Goal: Task Accomplishment & Management: Complete application form

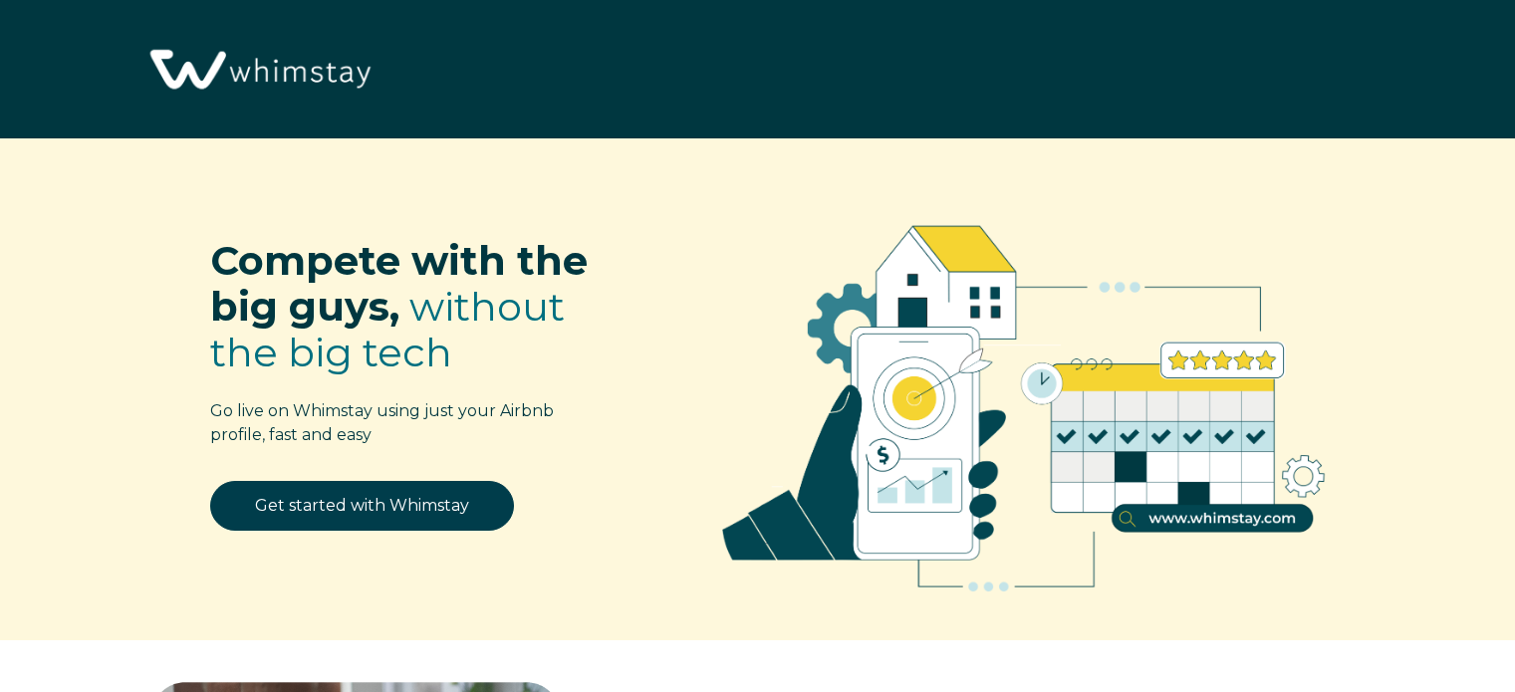
select select "US"
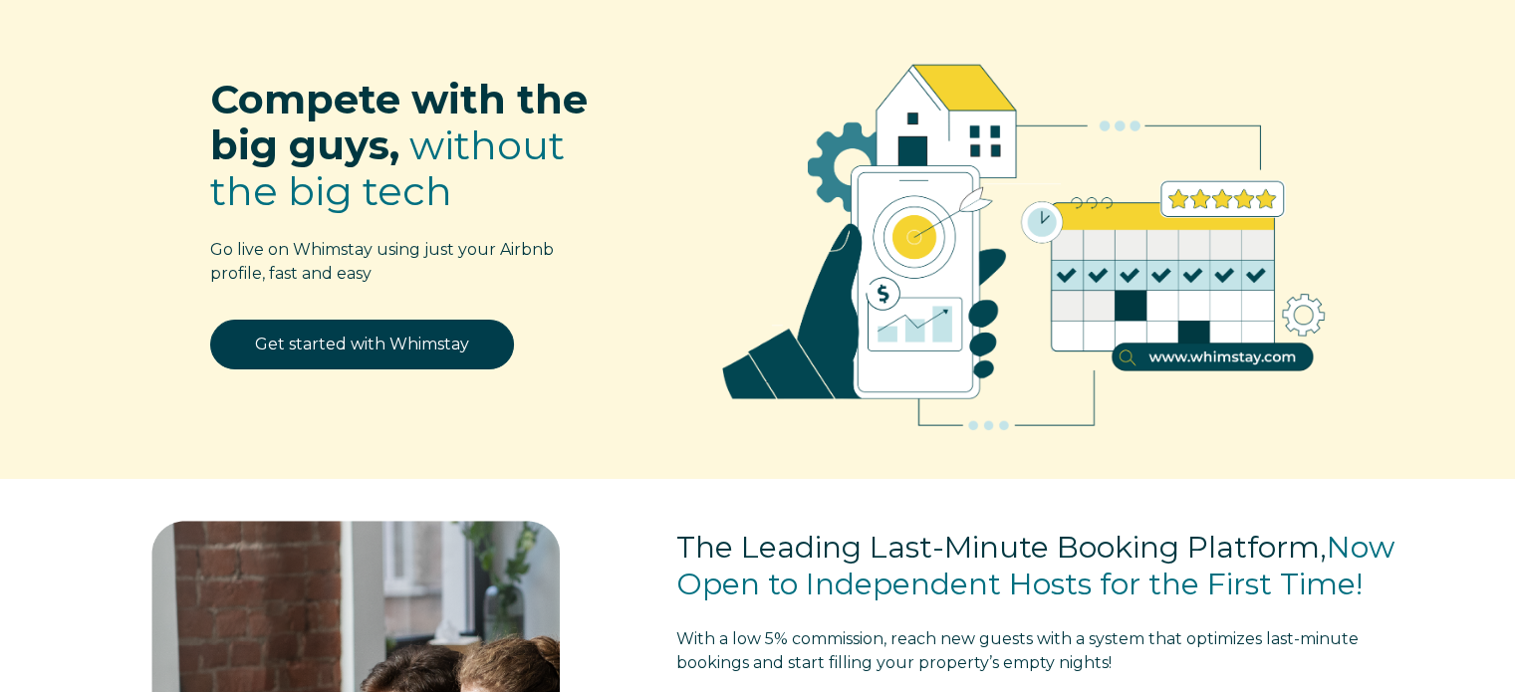
scroll to position [155, 0]
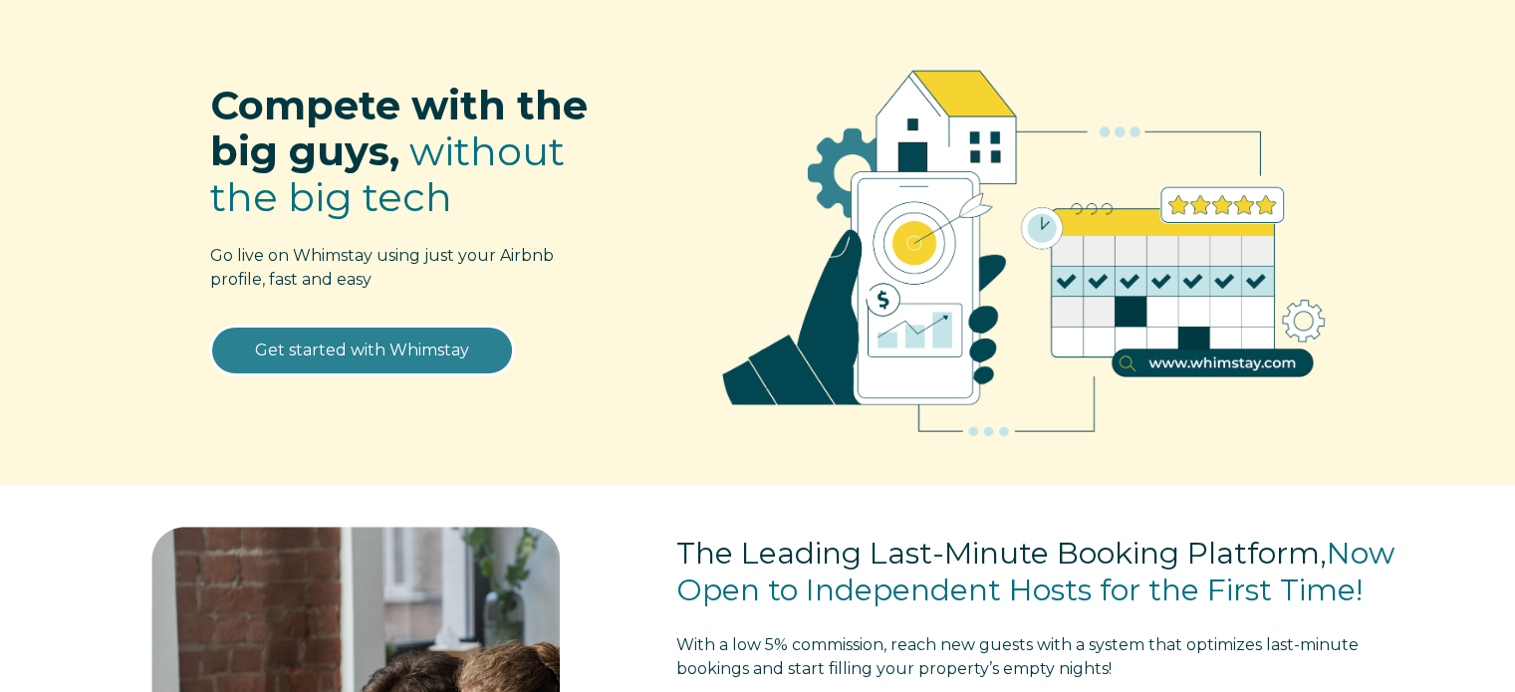
click at [357, 351] on link "Get started with Whimstay" at bounding box center [362, 351] width 304 height 50
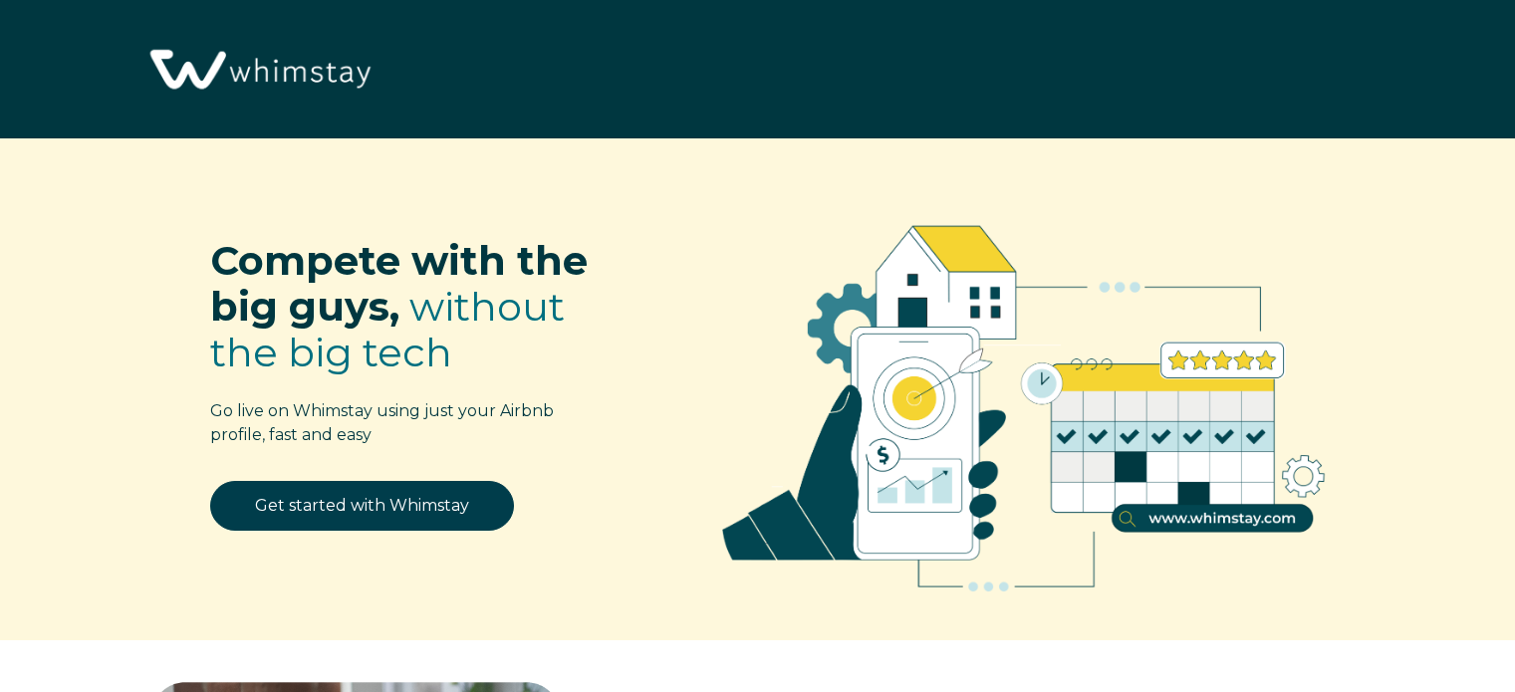
select select "US"
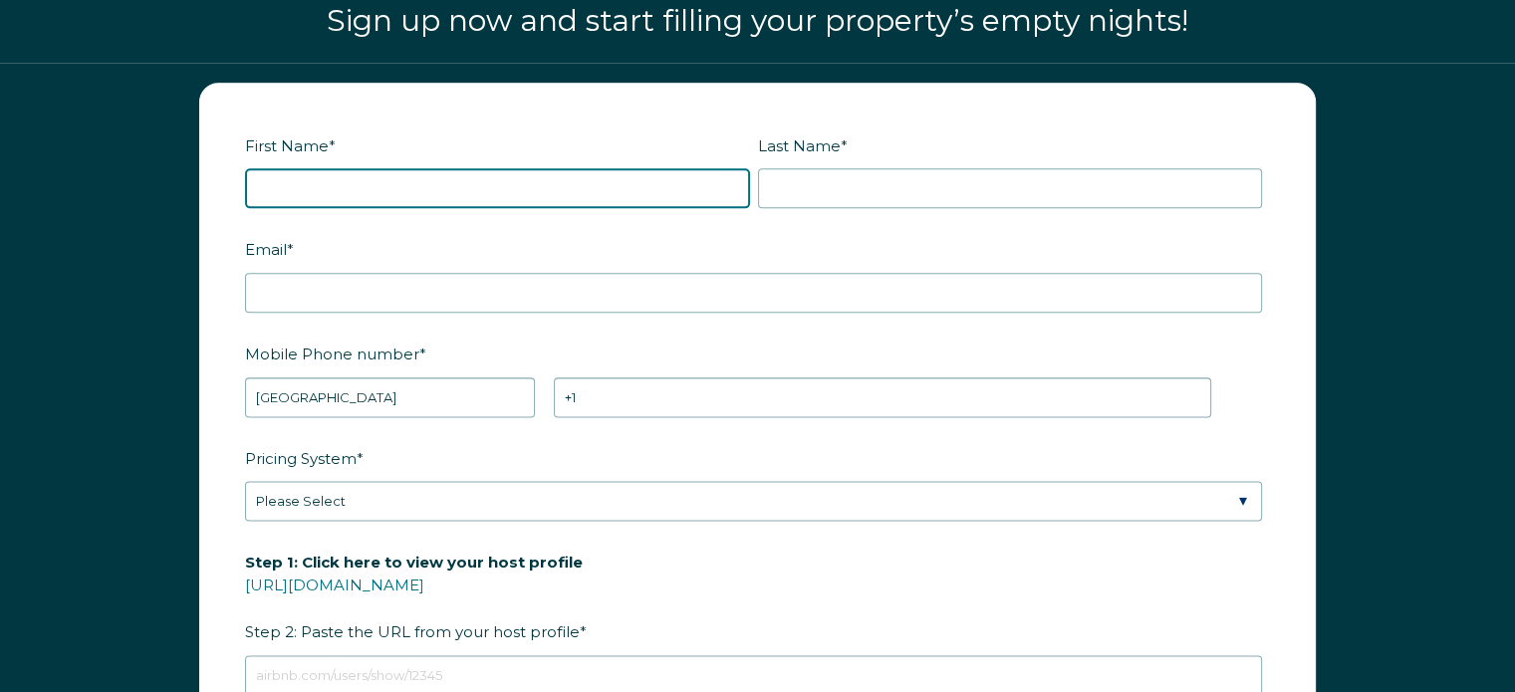
click at [348, 186] on input "First Name *" at bounding box center [497, 188] width 505 height 40
type input "Ana"
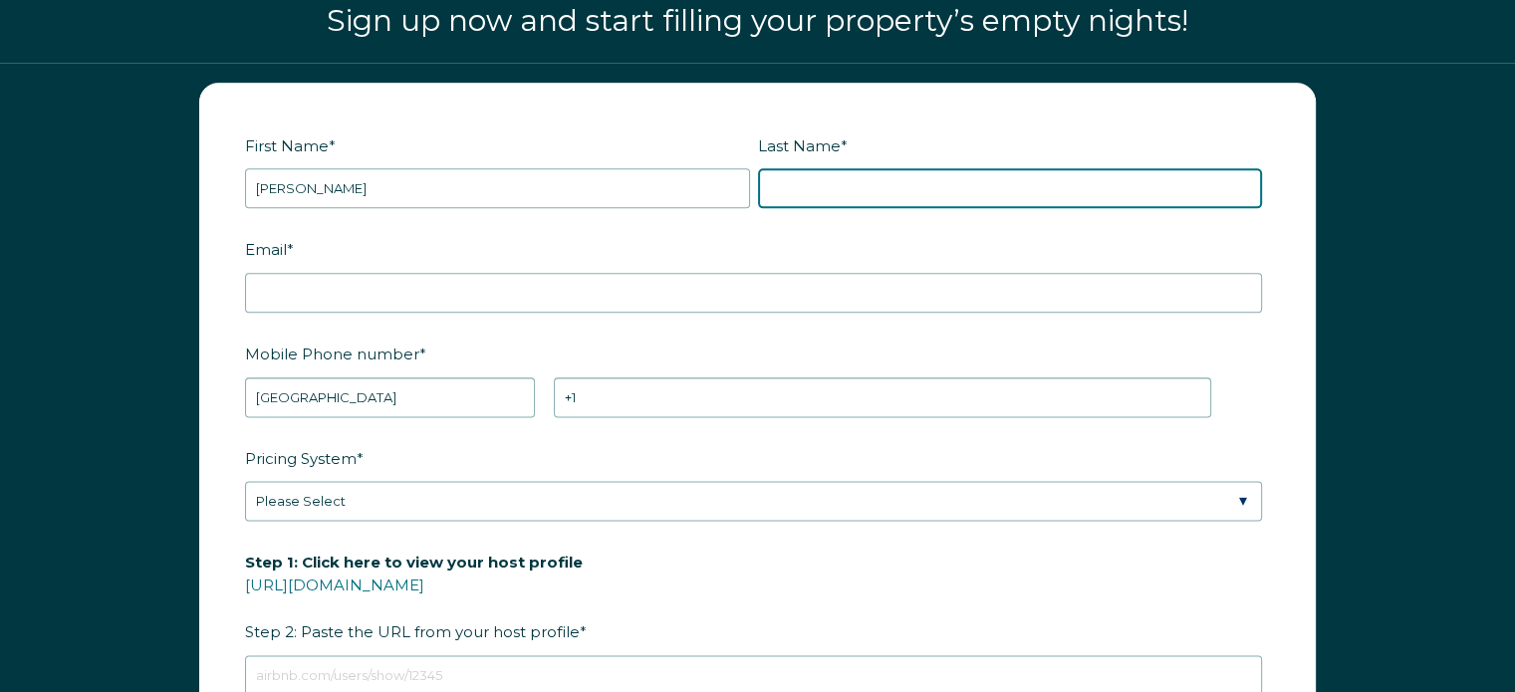
type input "Manager"
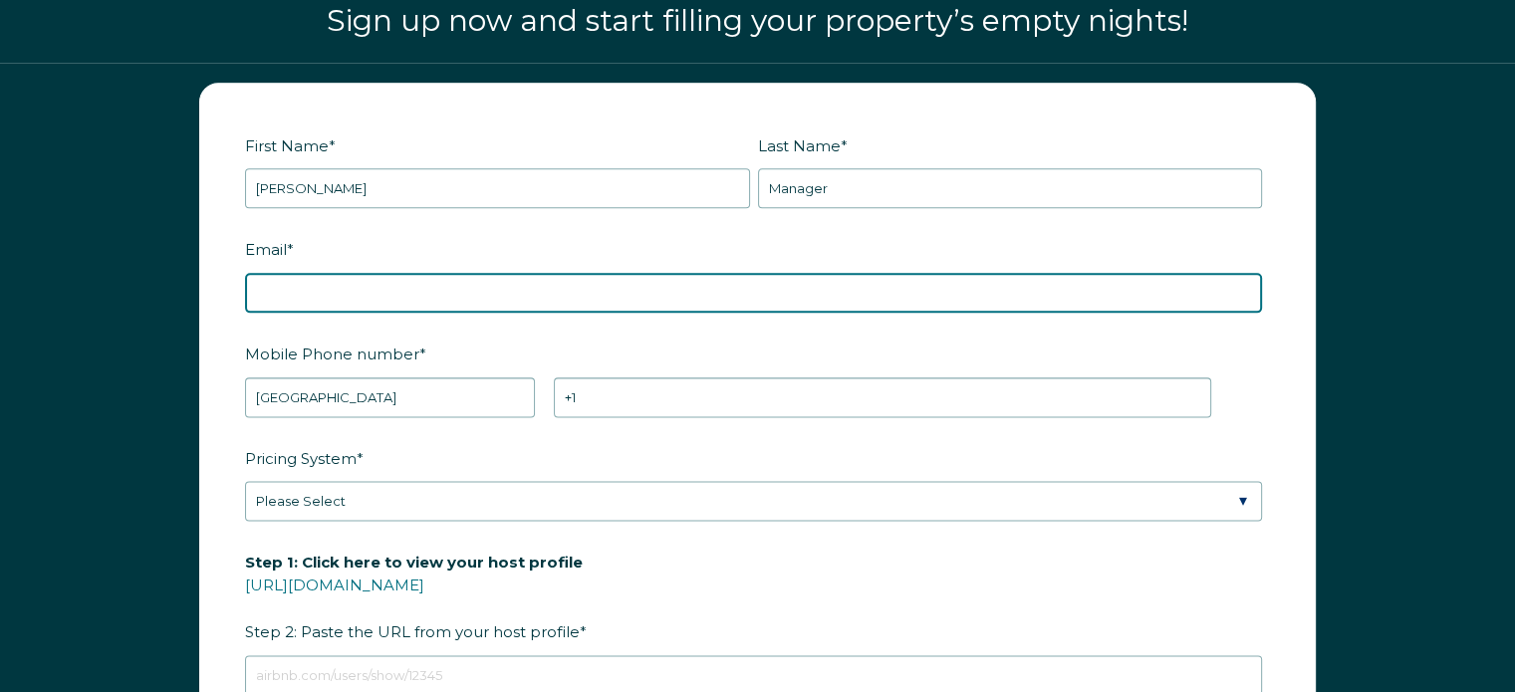
type input "casamarvan@gmail.com"
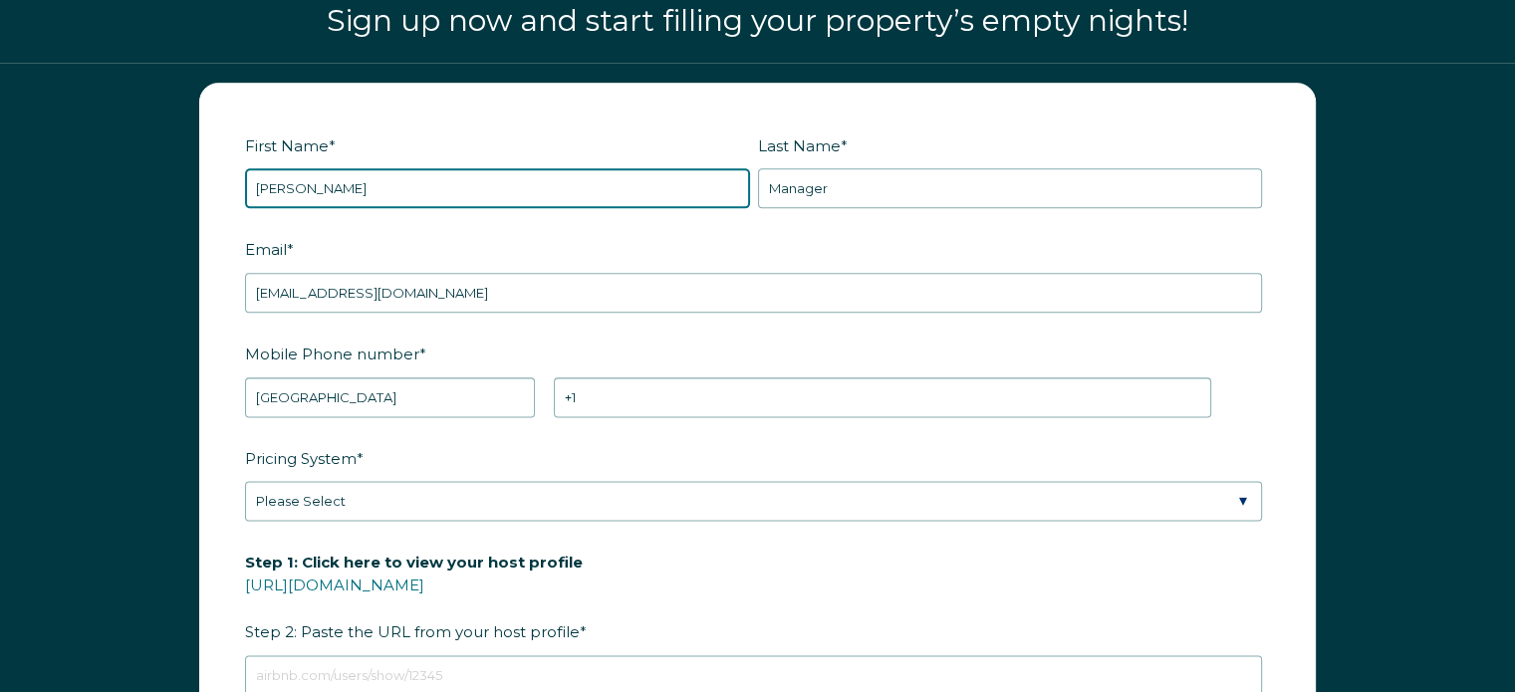
click at [313, 190] on input "Ana" at bounding box center [497, 188] width 505 height 40
type input "Ana Paula"
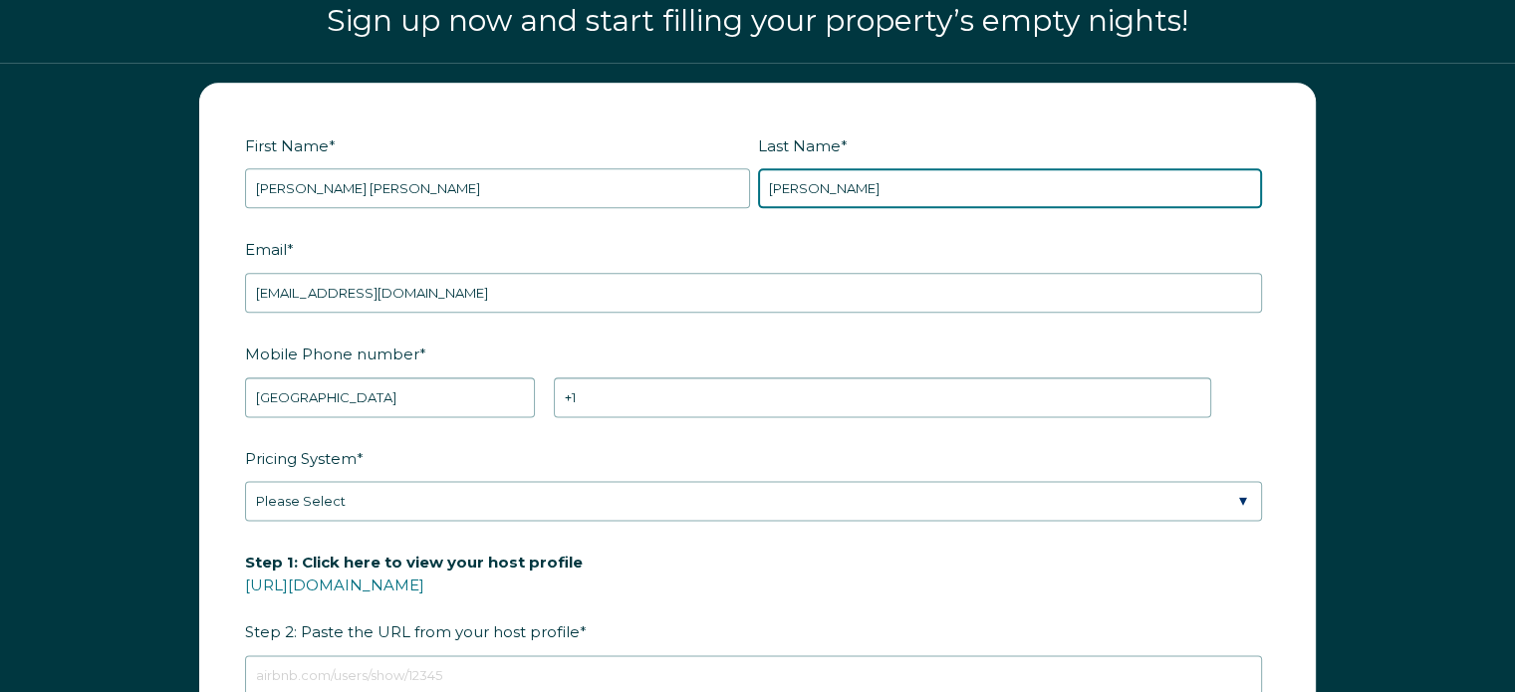
type input "Cerqueira-Melo"
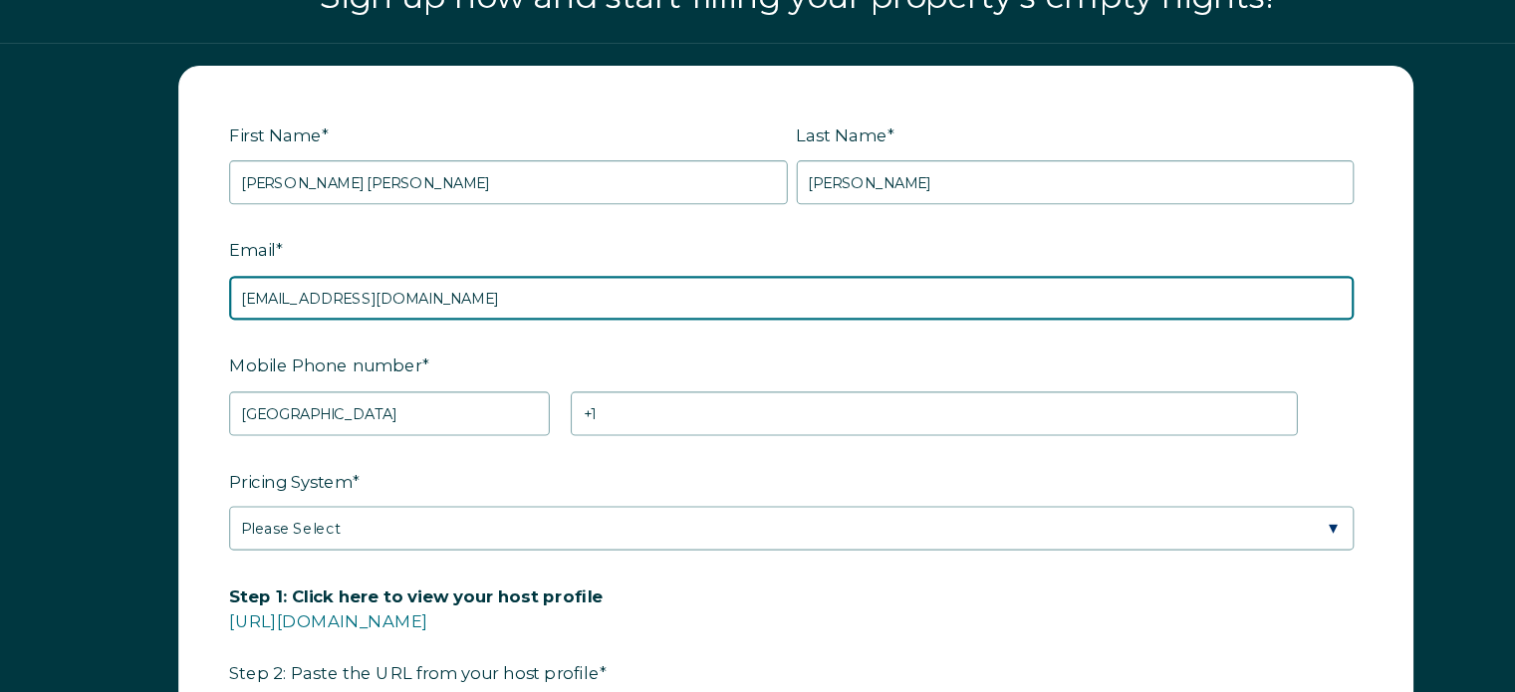
click at [453, 293] on input "casamarvan@gmail.com" at bounding box center [753, 293] width 1017 height 40
type input "casamarvan@gmail.com"
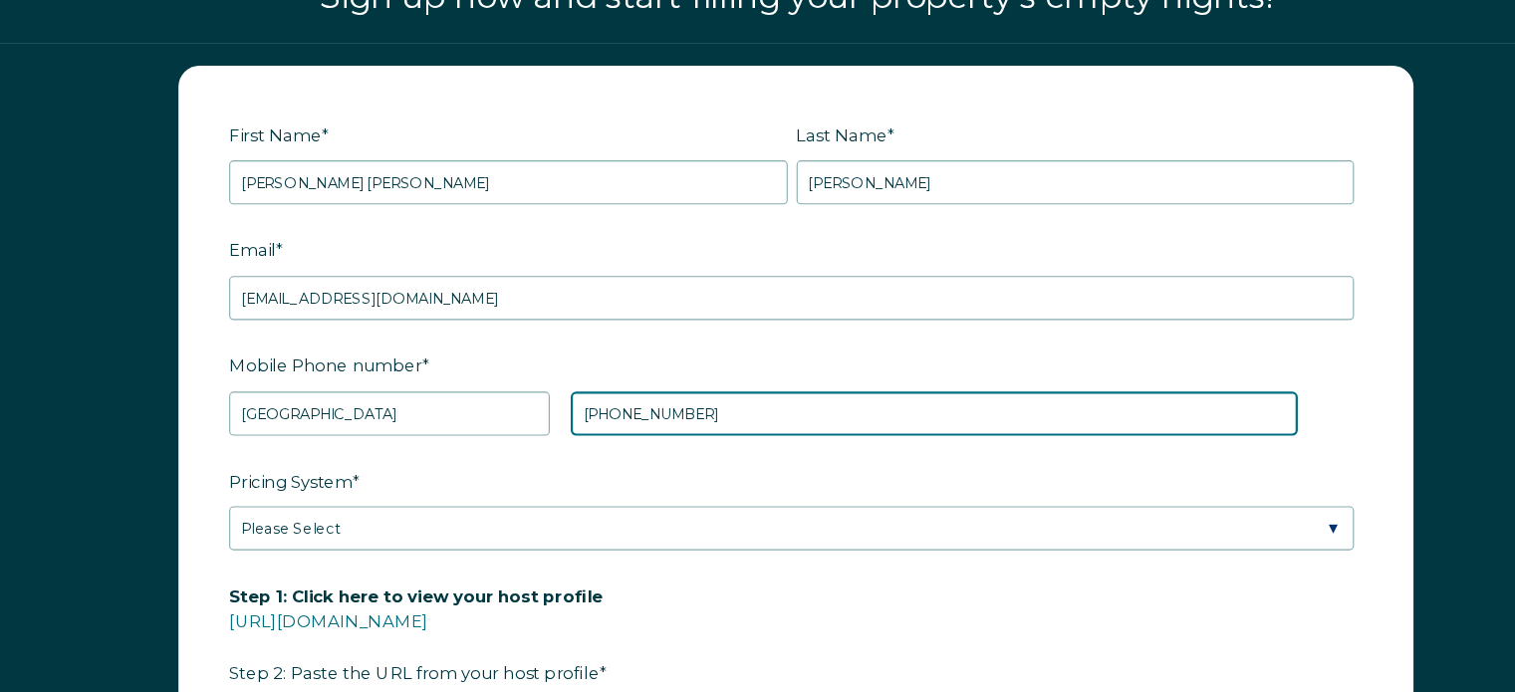
type input "+1 5089649777"
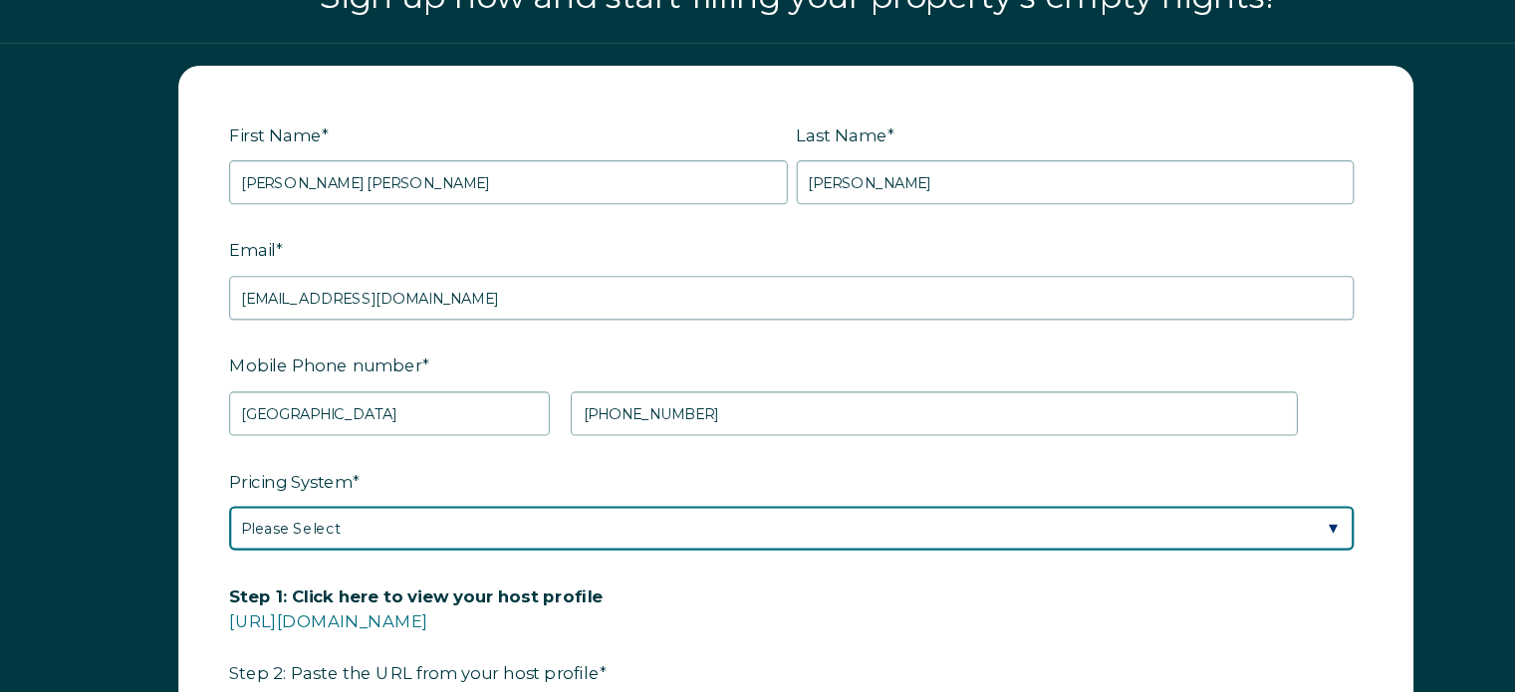
click at [1242, 495] on select "Please Select Manual Airbnb Smart Pricing PriceLabs Wheelhouse Beyond Pricing 3…" at bounding box center [753, 501] width 1017 height 40
select select "Airbnb Smart Pricing"
click at [245, 481] on select "Please Select Manual Airbnb Smart Pricing PriceLabs Wheelhouse Beyond Pricing 3…" at bounding box center [753, 501] width 1017 height 40
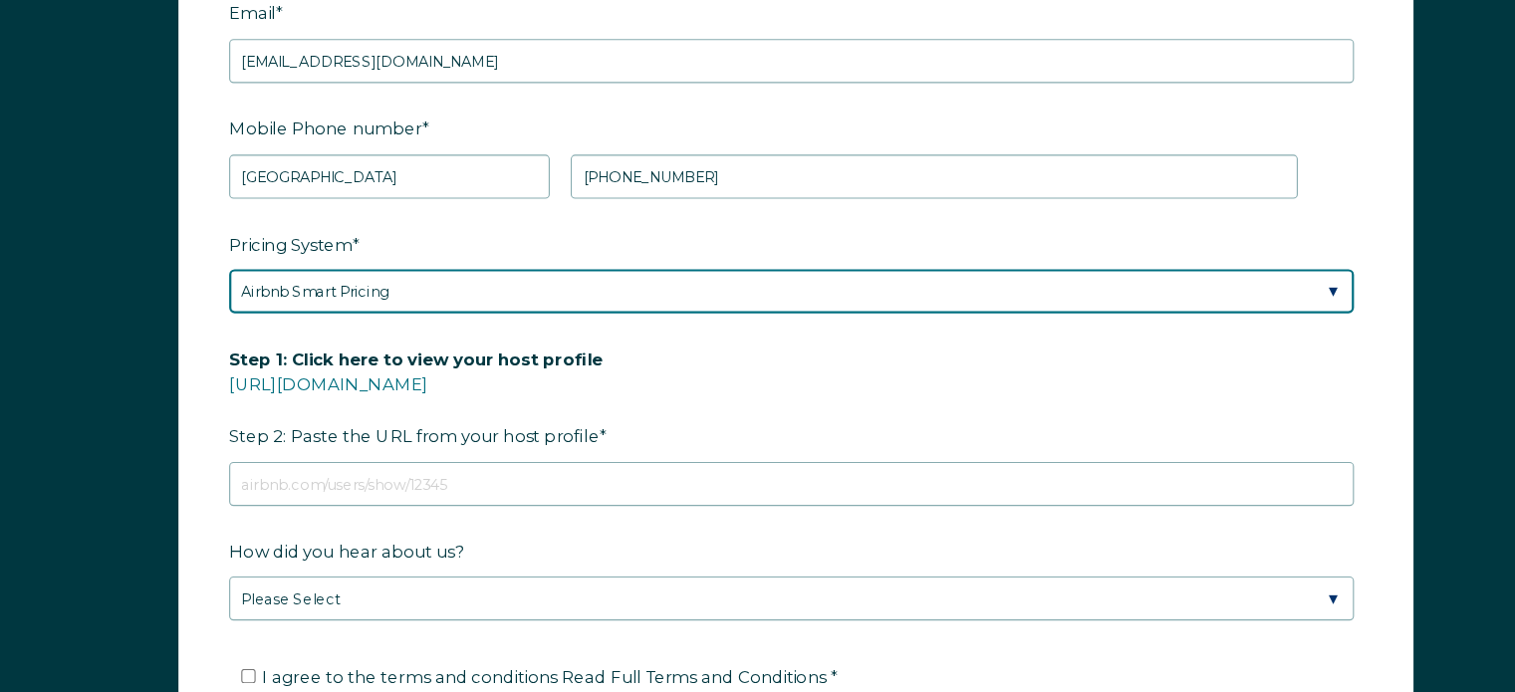
scroll to position [2761, 0]
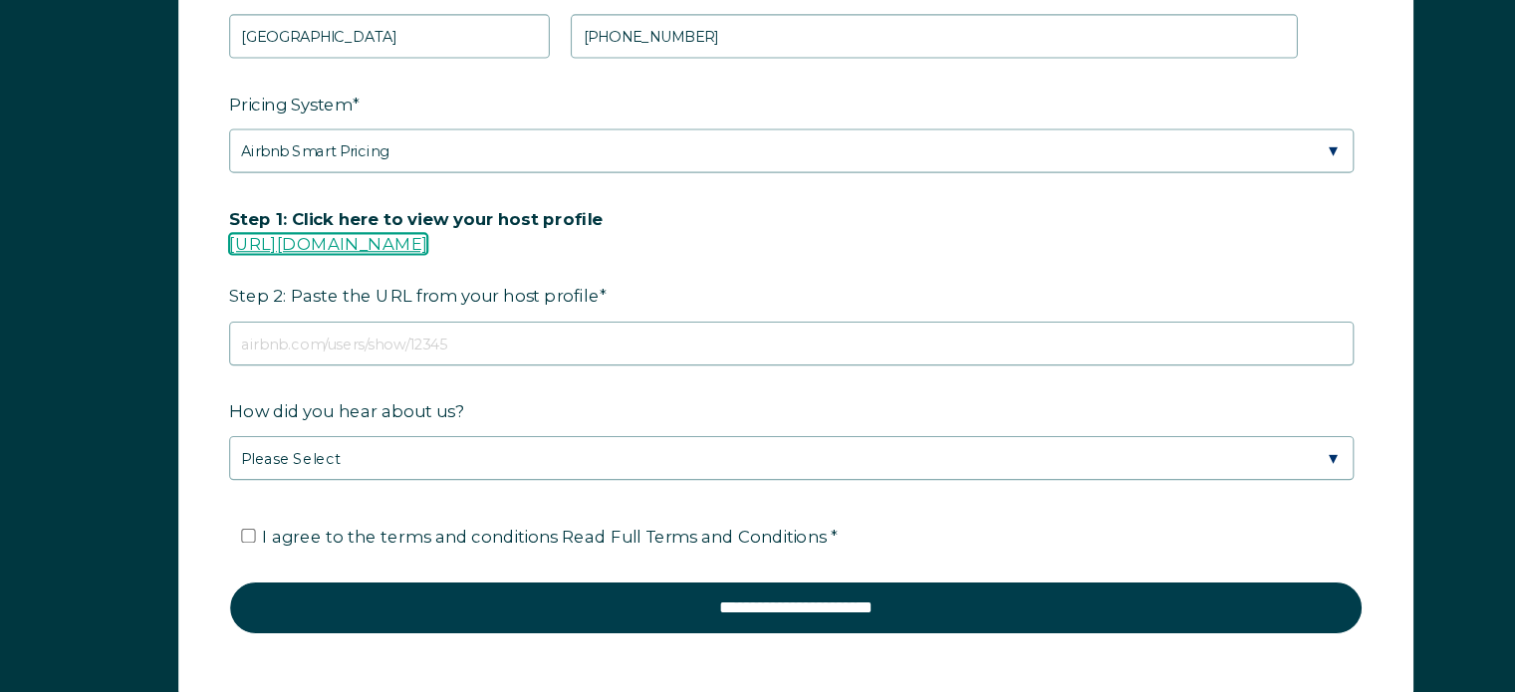
click at [424, 279] on link "[URL][DOMAIN_NAME]" at bounding box center [334, 286] width 179 height 19
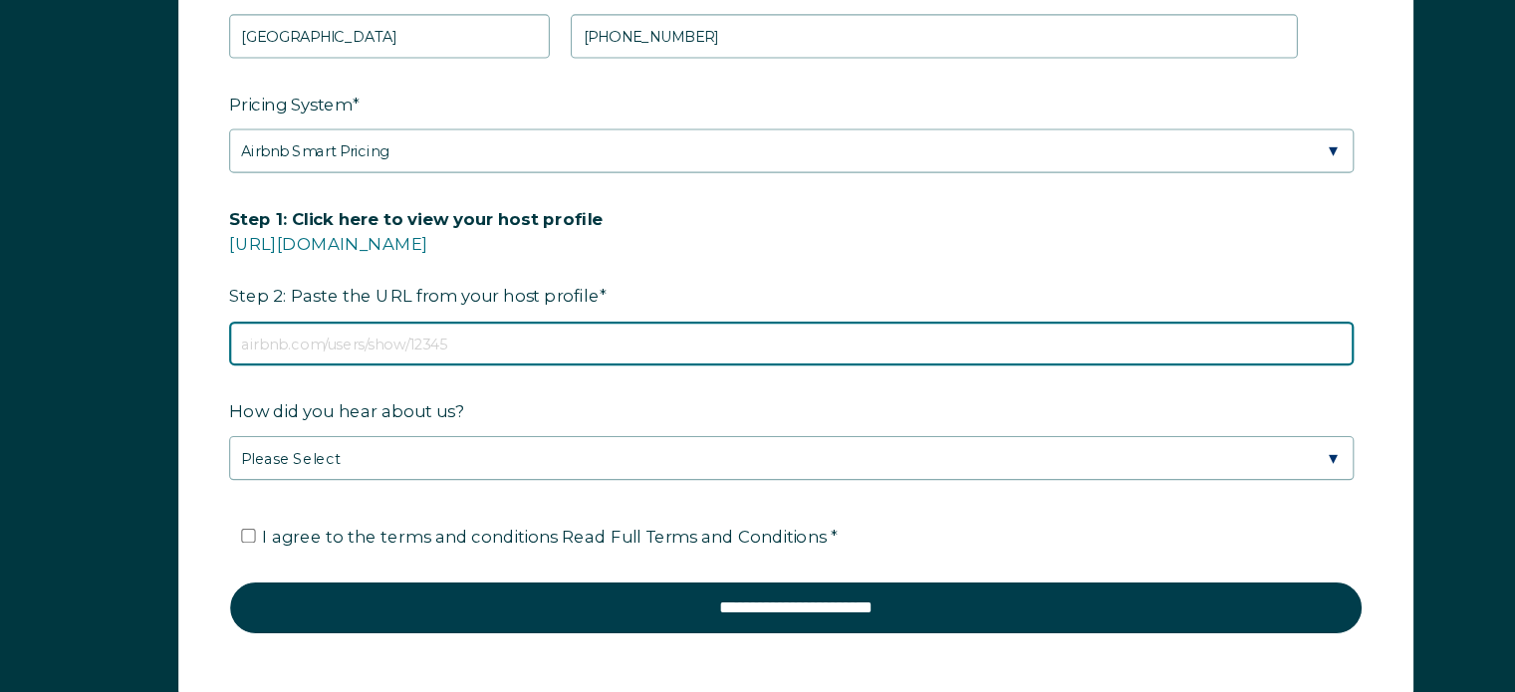
click at [291, 363] on input "Step 1: Click here to view your host profile https://www.airbnb.com/users/show/…" at bounding box center [753, 377] width 1017 height 40
paste input "https://www.airbnb.com/hosting/listings/editor/1420250369654518200/details/phot…"
type input "https://www.airbnb.com/hosting/listings/editor/1420250369654518200/details/phot…"
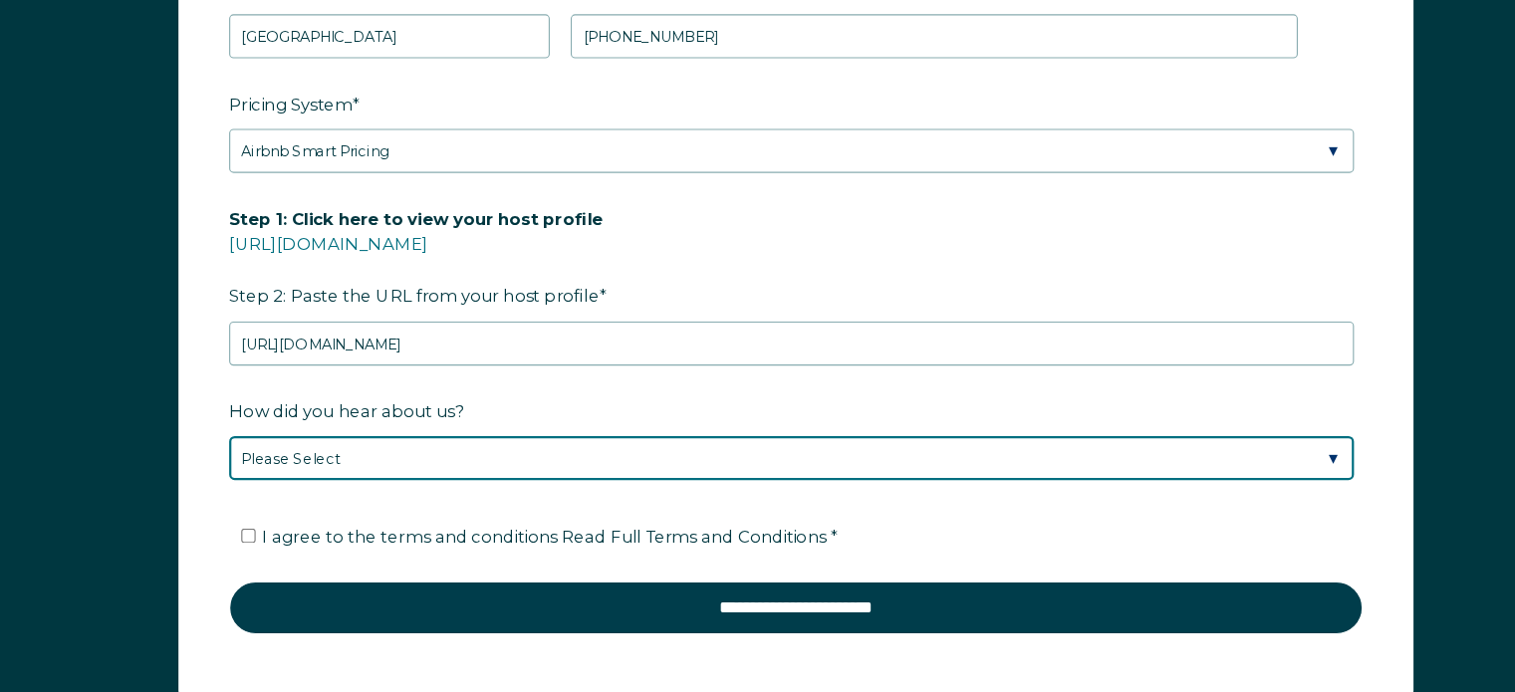
click at [352, 483] on select "Please Select Discovered Whimstay at an event or conference Found Whimstay thro…" at bounding box center [753, 480] width 1017 height 40
select select "Google Search"
click at [245, 460] on select "Please Select Discovered Whimstay at an event or conference Found Whimstay thro…" at bounding box center [753, 480] width 1017 height 40
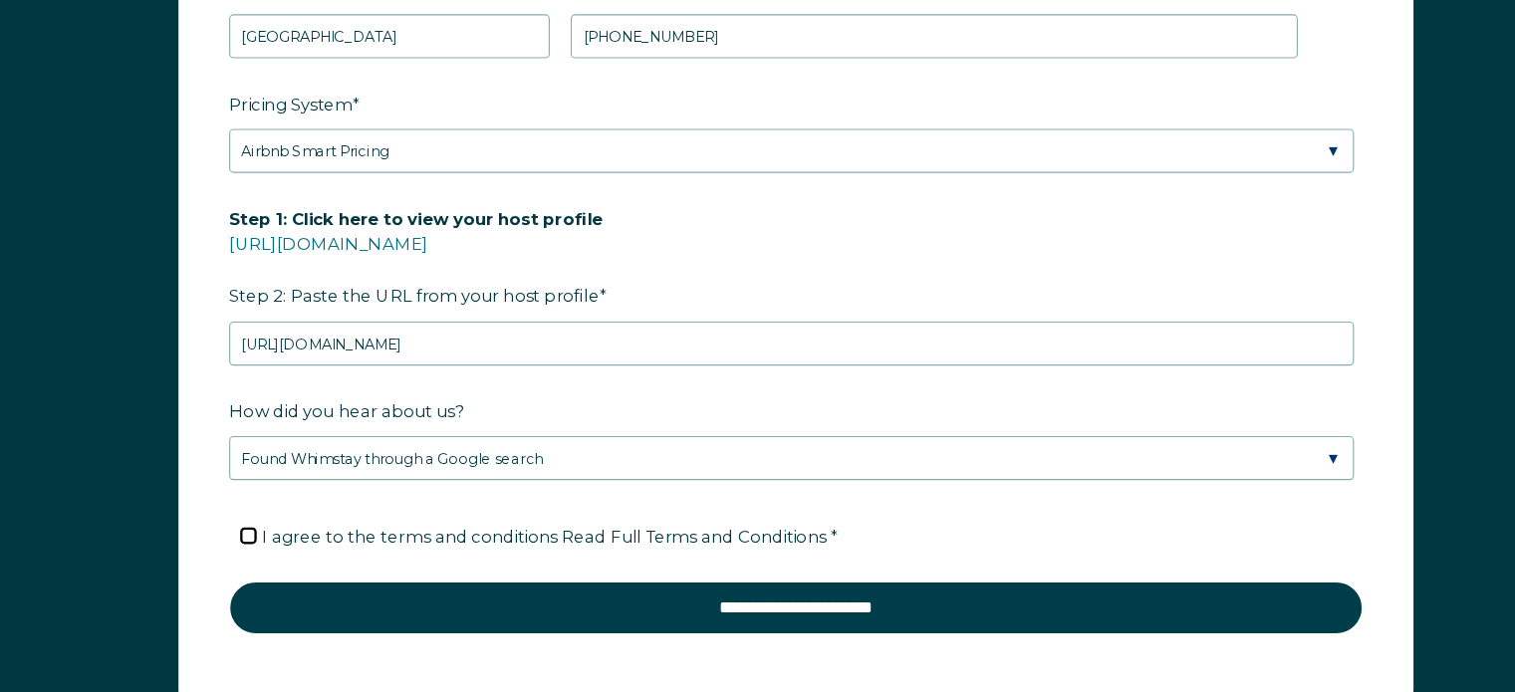
click at [263, 544] on input "I agree to the terms and conditions Read Full Terms and Conditions *" at bounding box center [262, 550] width 13 height 13
checkbox input "true"
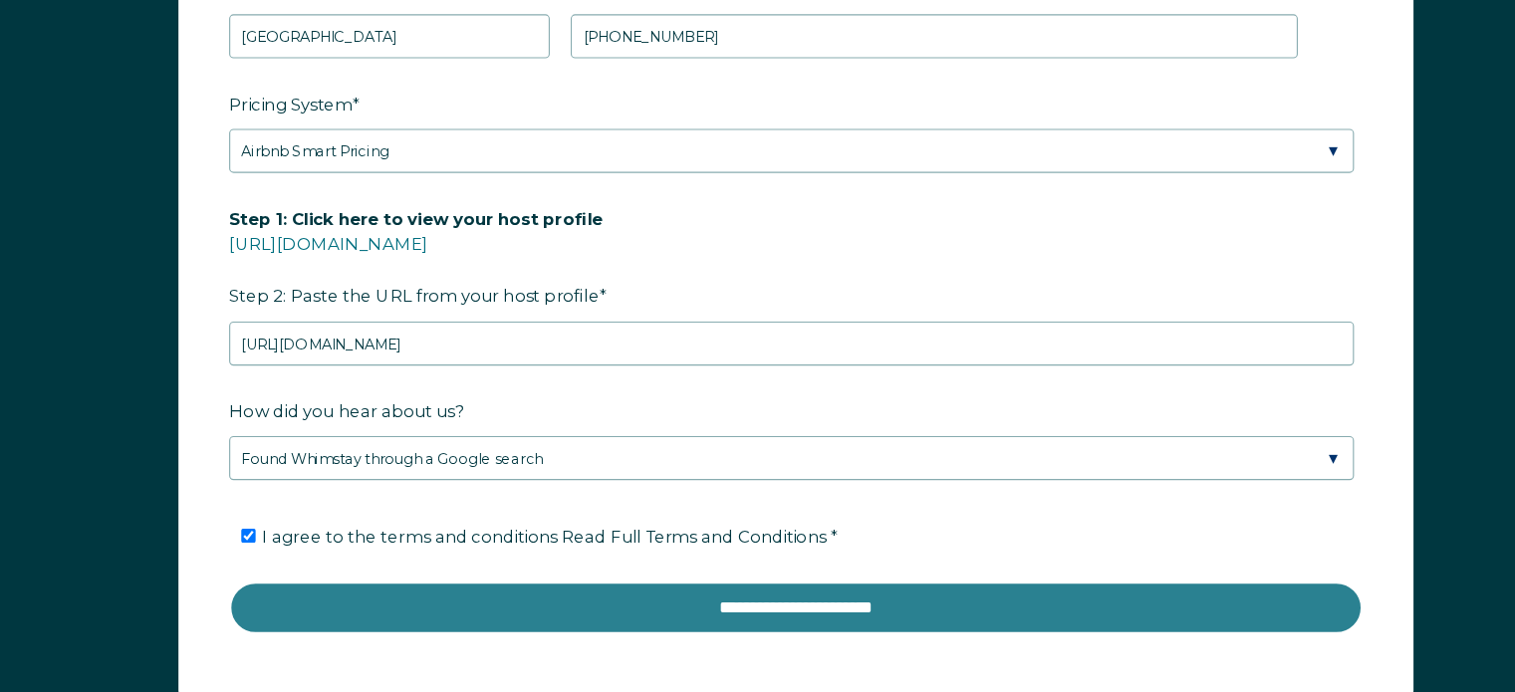
click at [760, 610] on input "**********" at bounding box center [757, 616] width 1025 height 48
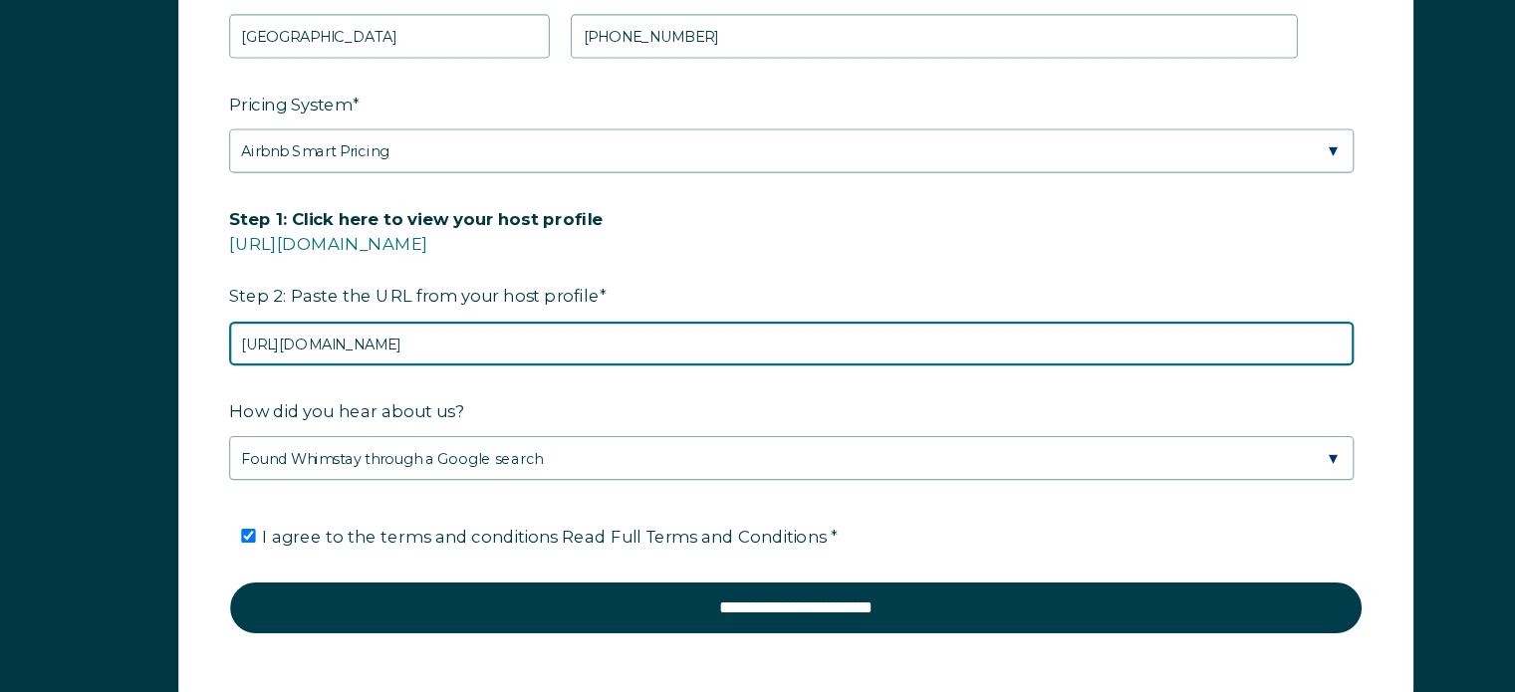
click at [838, 366] on input "https://www.airbnb.com/hosting/listings/editor/1420250369654518200/details/phot…" at bounding box center [753, 377] width 1017 height 40
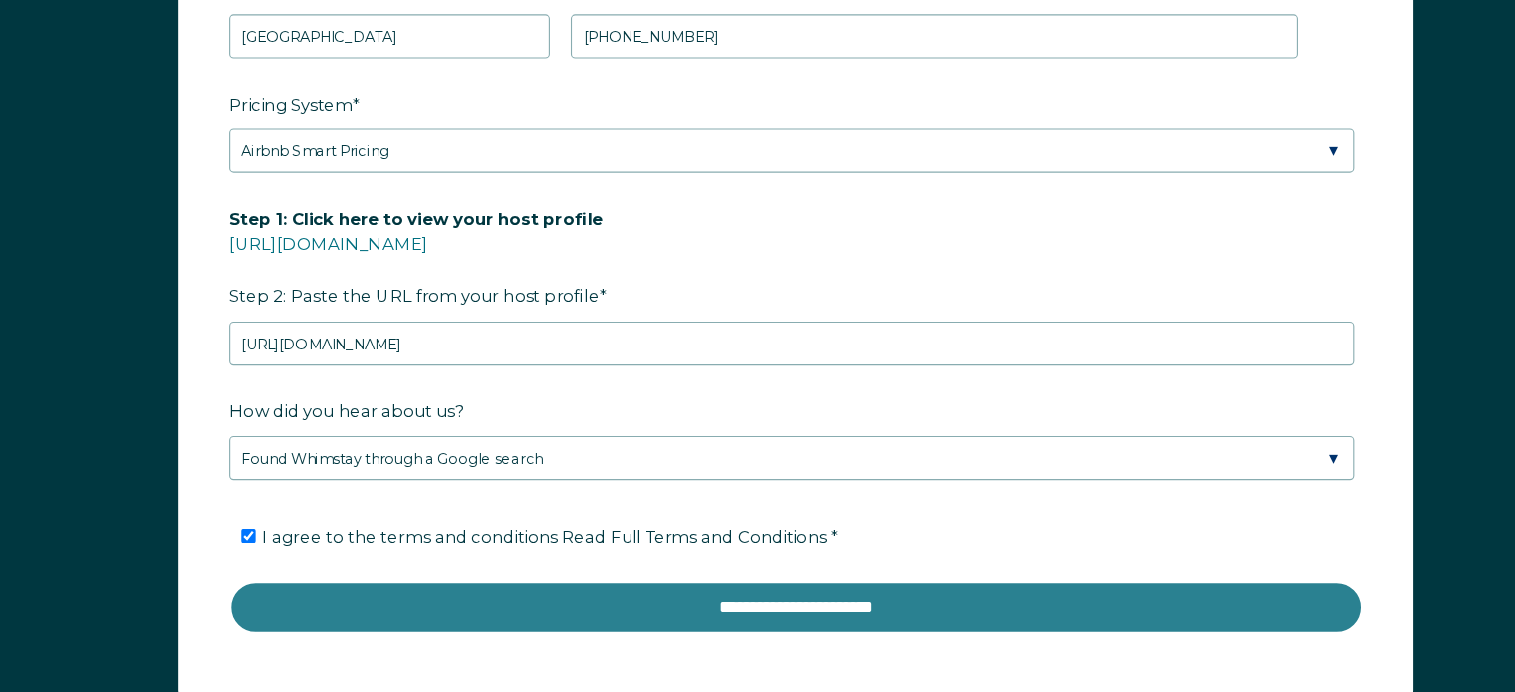
click at [791, 611] on input "**********" at bounding box center [757, 616] width 1025 height 48
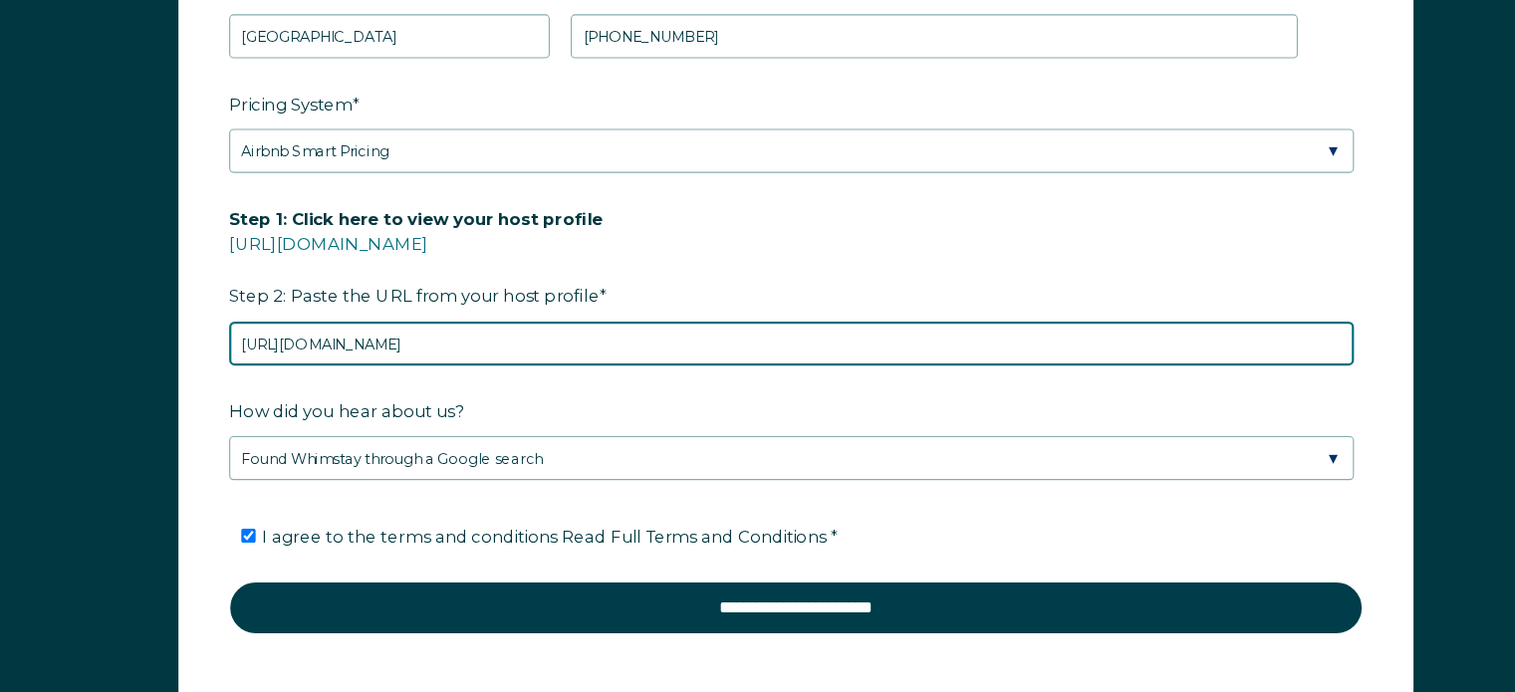
click at [784, 363] on input "https://www.airbnb.com/hosting/listings/editor/1420250369654518200/details" at bounding box center [753, 377] width 1017 height 40
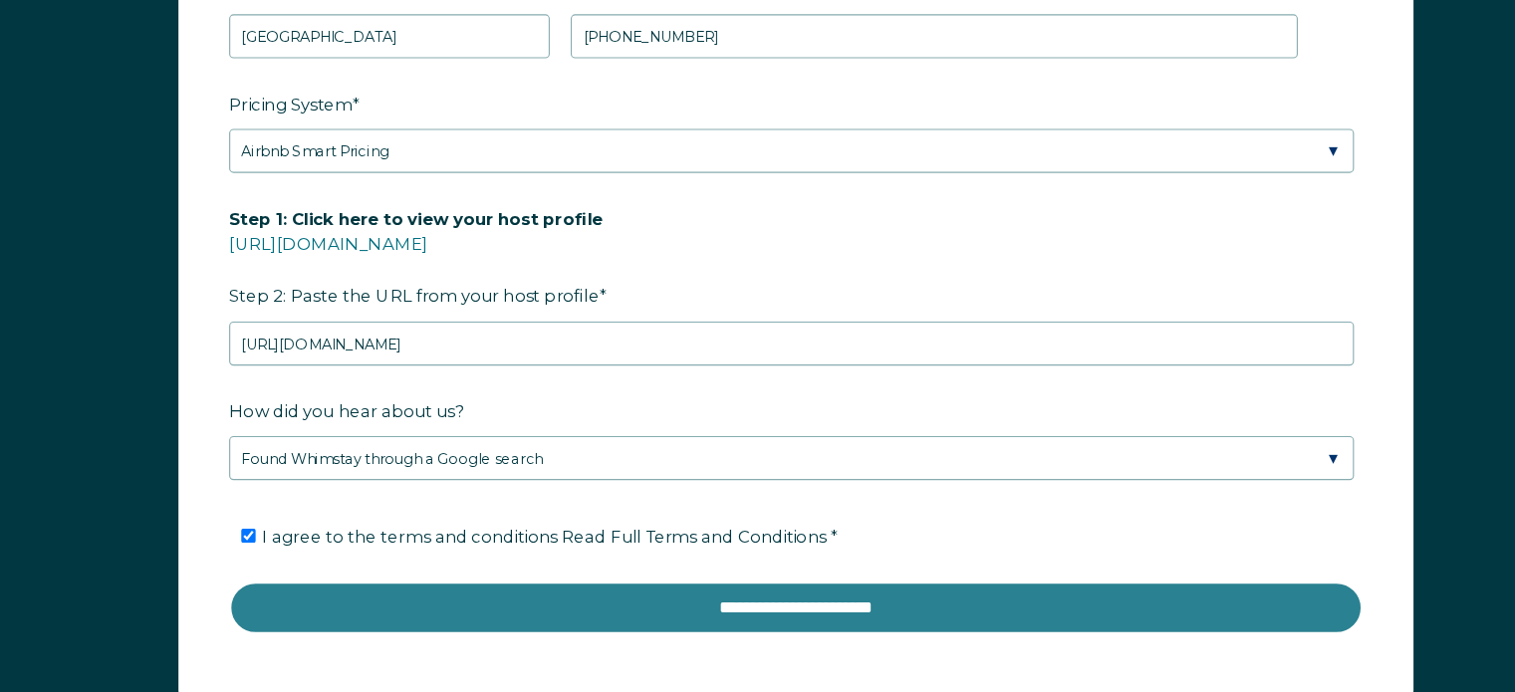
click at [780, 603] on input "**********" at bounding box center [757, 616] width 1025 height 48
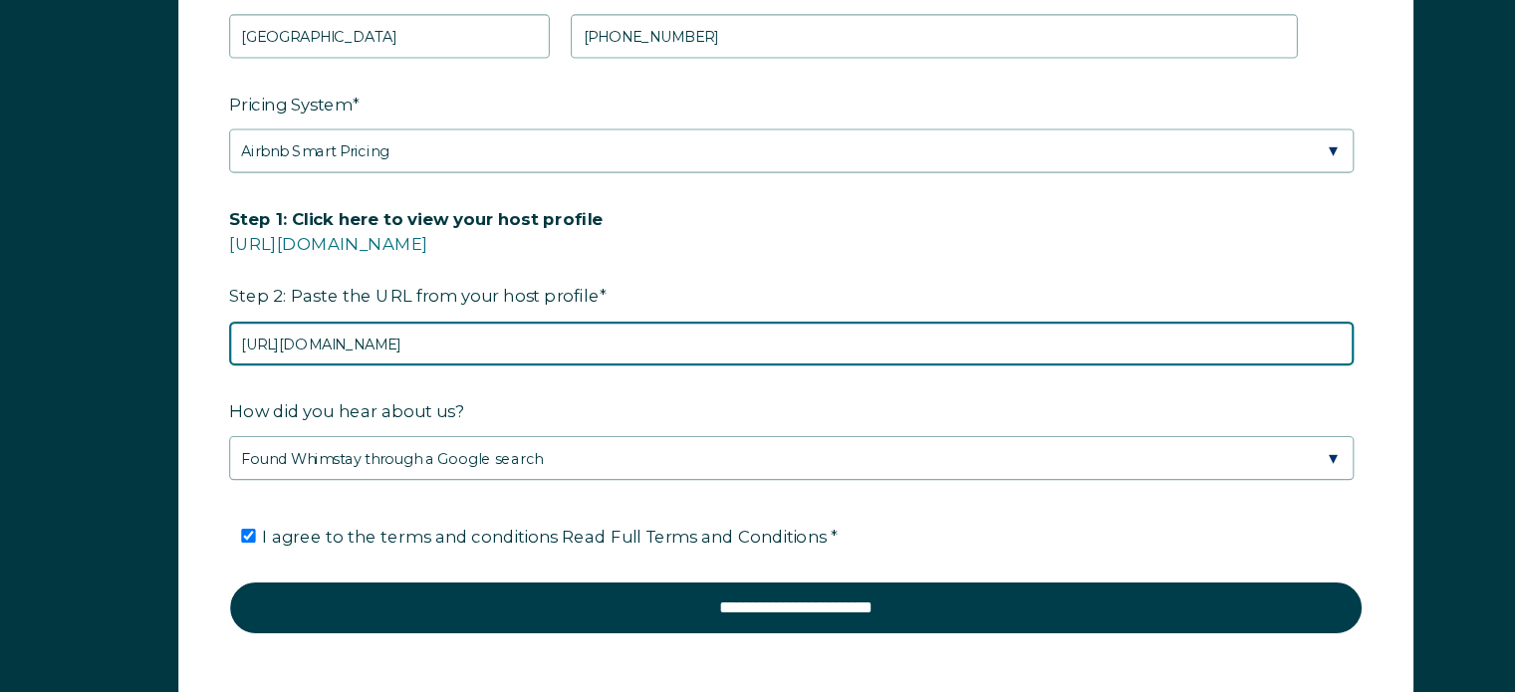
click at [734, 366] on input "https://www.airbnb.com/hosting/listings/editor/1420250369654518200" at bounding box center [753, 377] width 1017 height 40
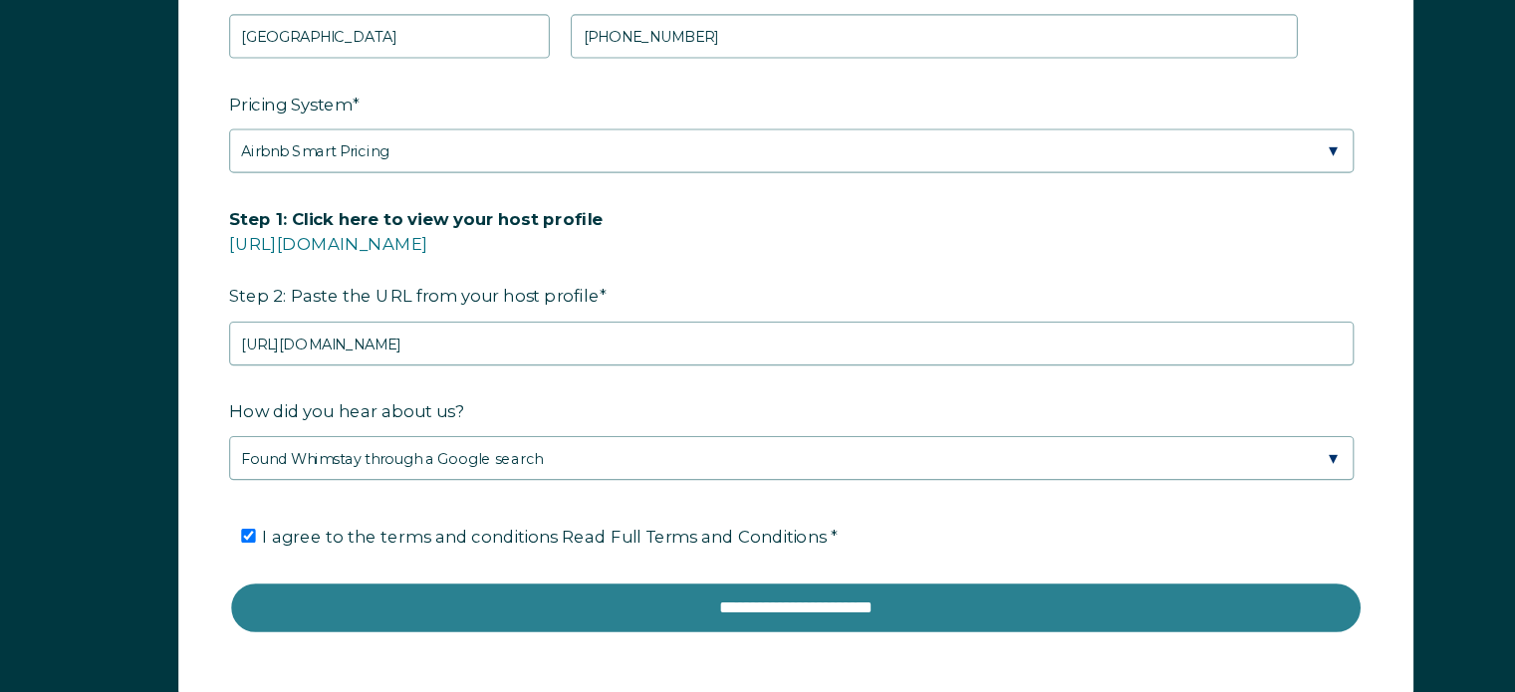
click at [768, 603] on input "**********" at bounding box center [757, 616] width 1025 height 48
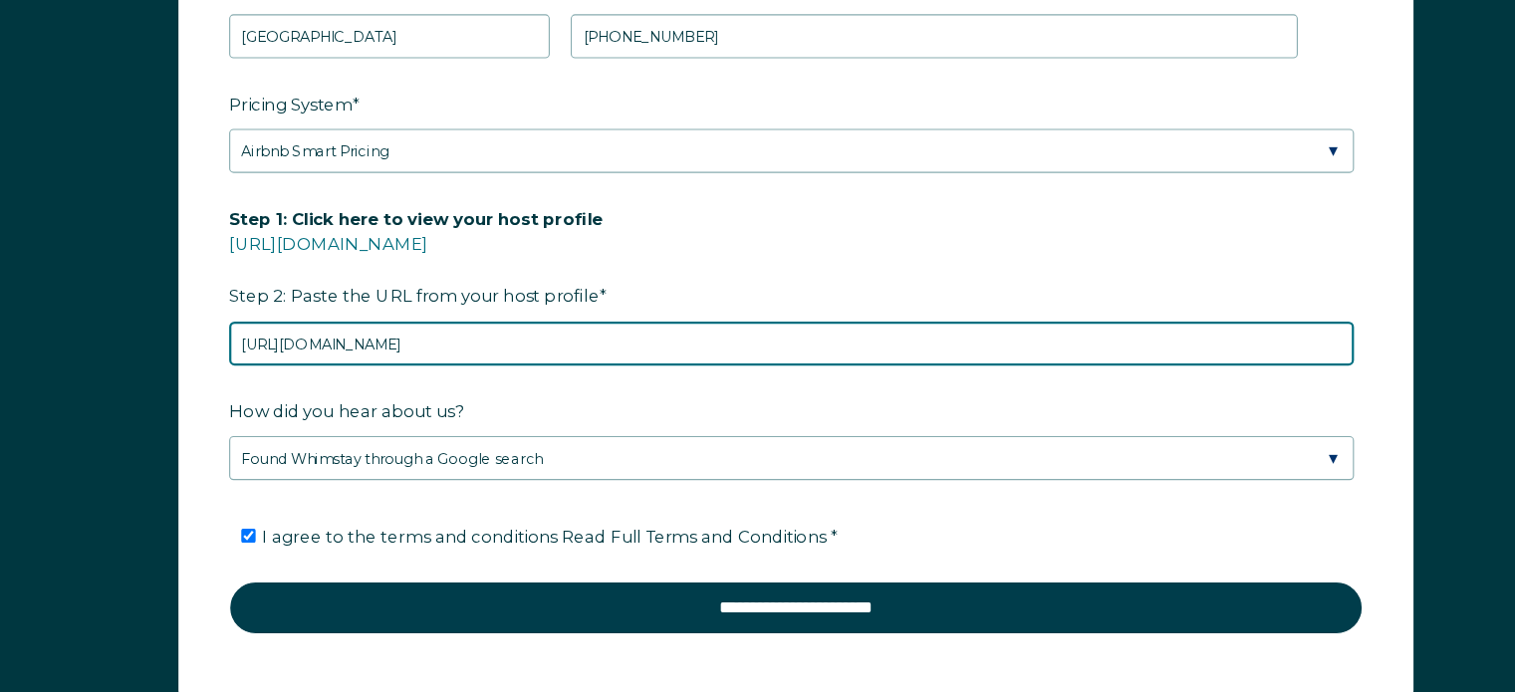
click at [725, 363] on input "https://www.airbnb.com/hosting/listings/editor/1420250369654518200" at bounding box center [753, 377] width 1017 height 40
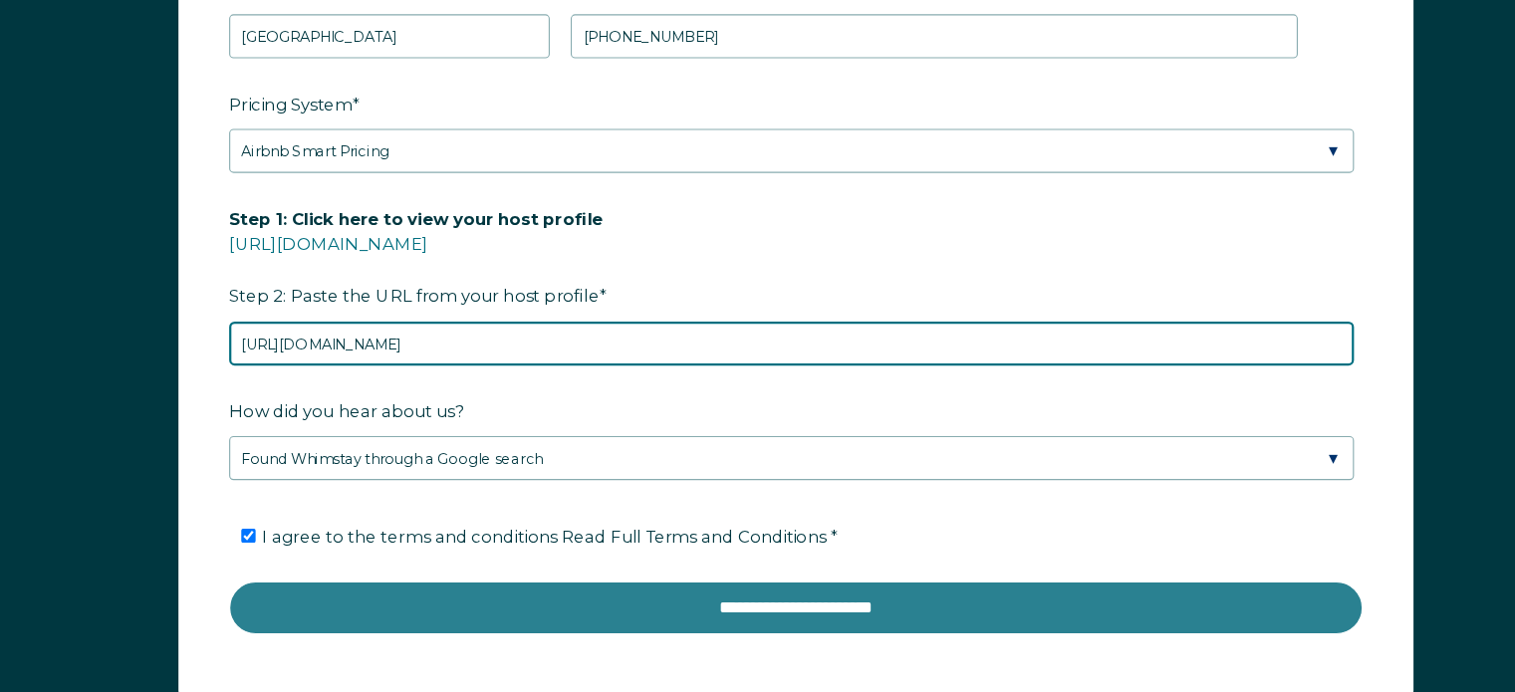
type input "https://www.airbnb.com/hosting/listings/editor/1420250369654518200/"
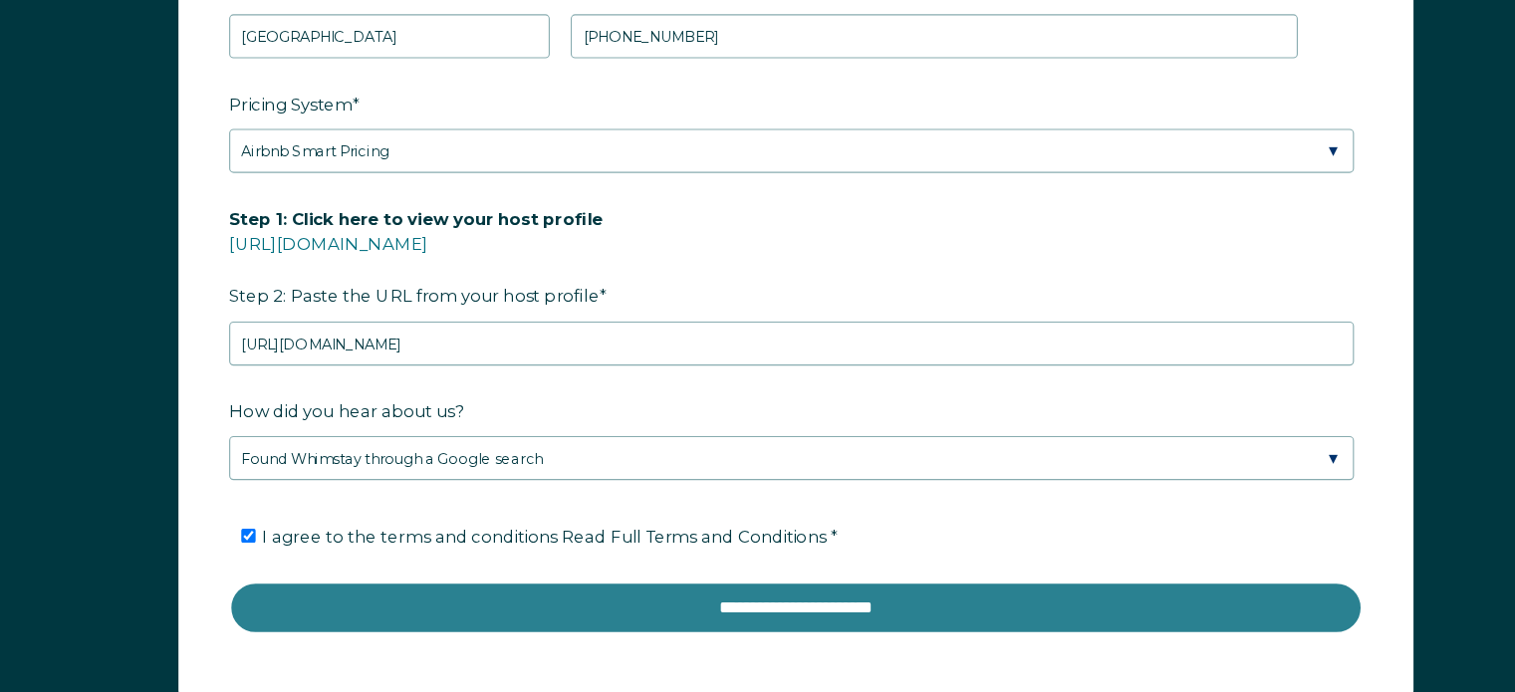
click at [762, 617] on input "**********" at bounding box center [757, 616] width 1025 height 48
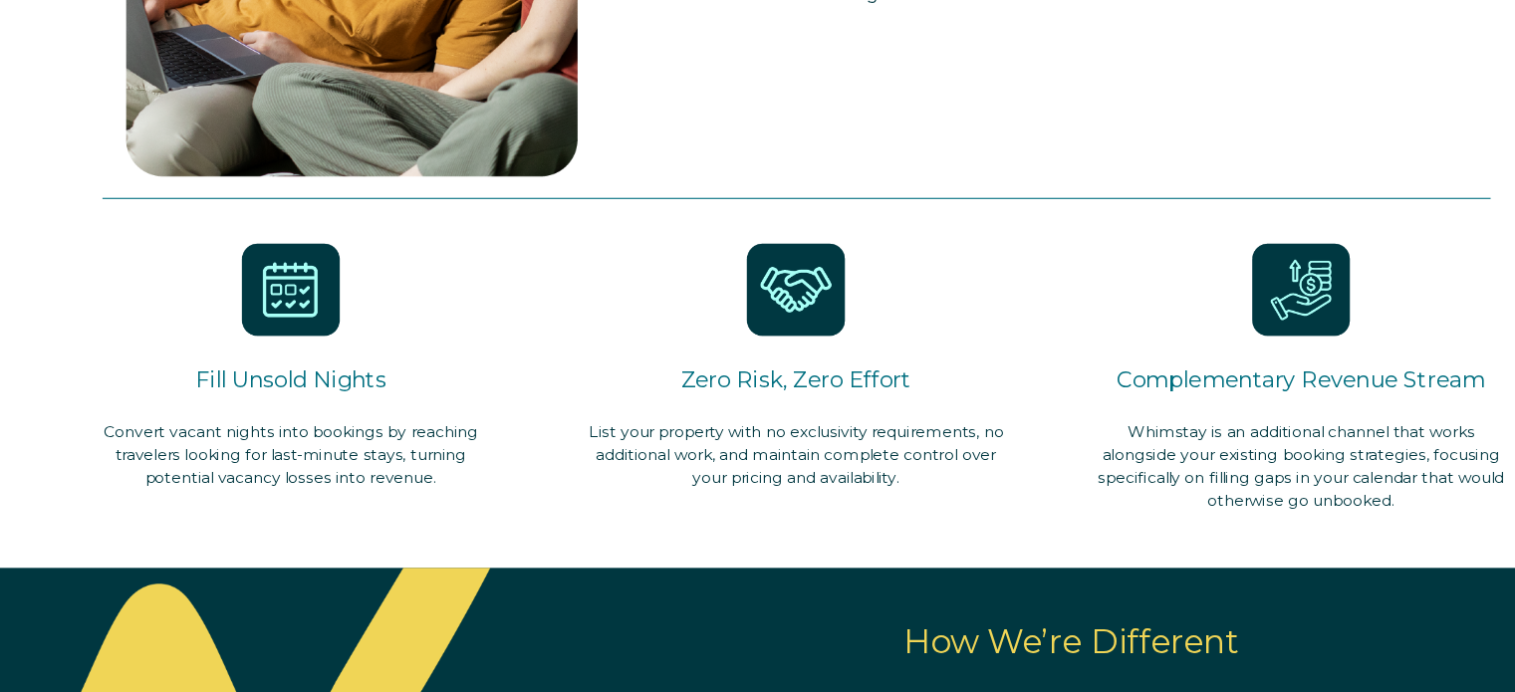
scroll to position [0, 0]
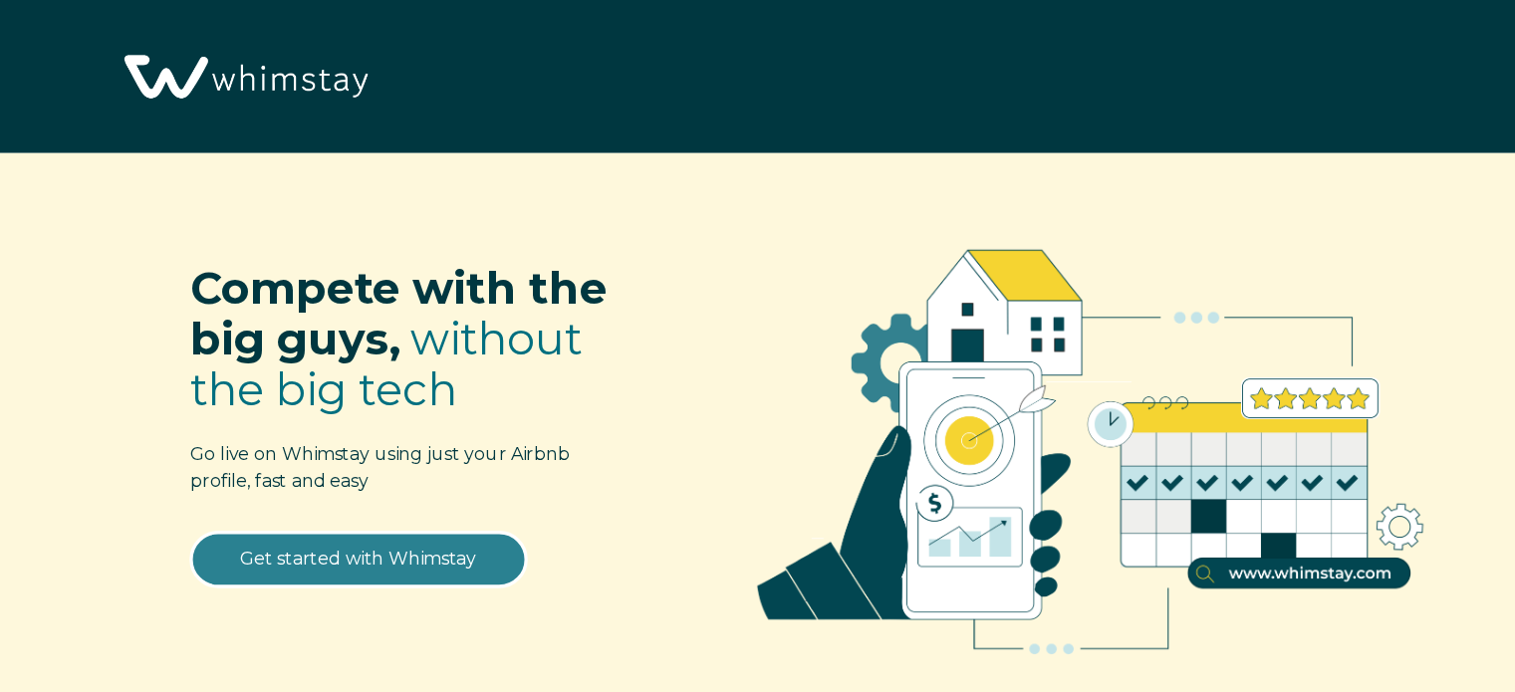
click at [385, 508] on link "Get started with Whimstay" at bounding box center [362, 506] width 304 height 50
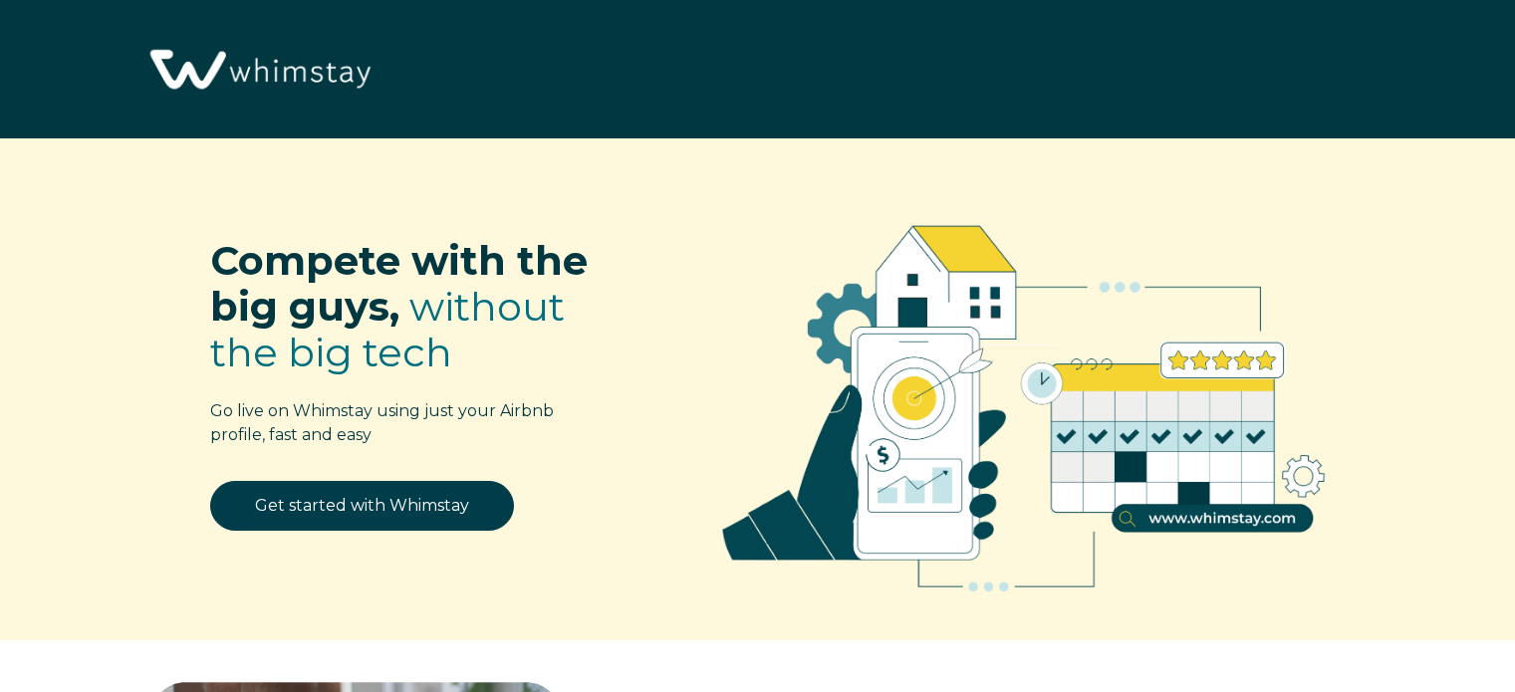
scroll to position [2463, 0]
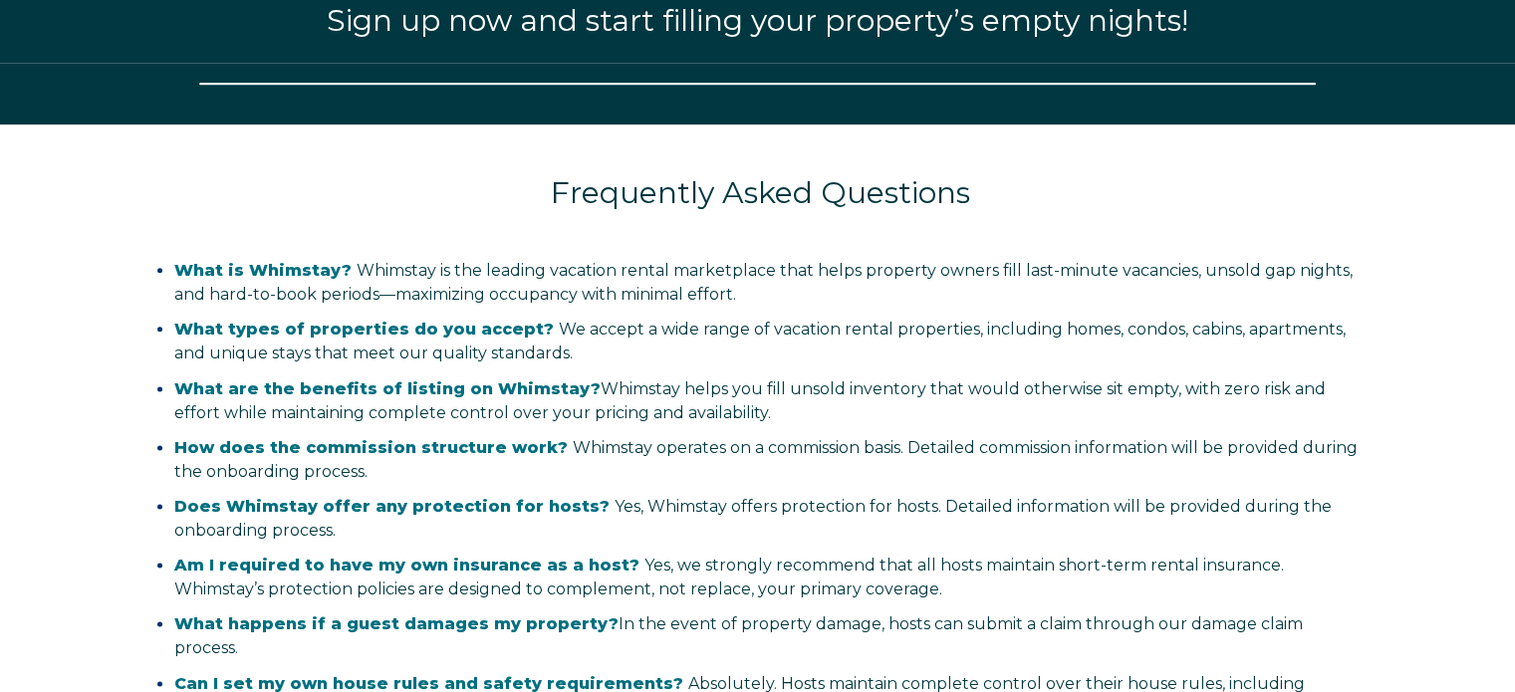
select select "US"
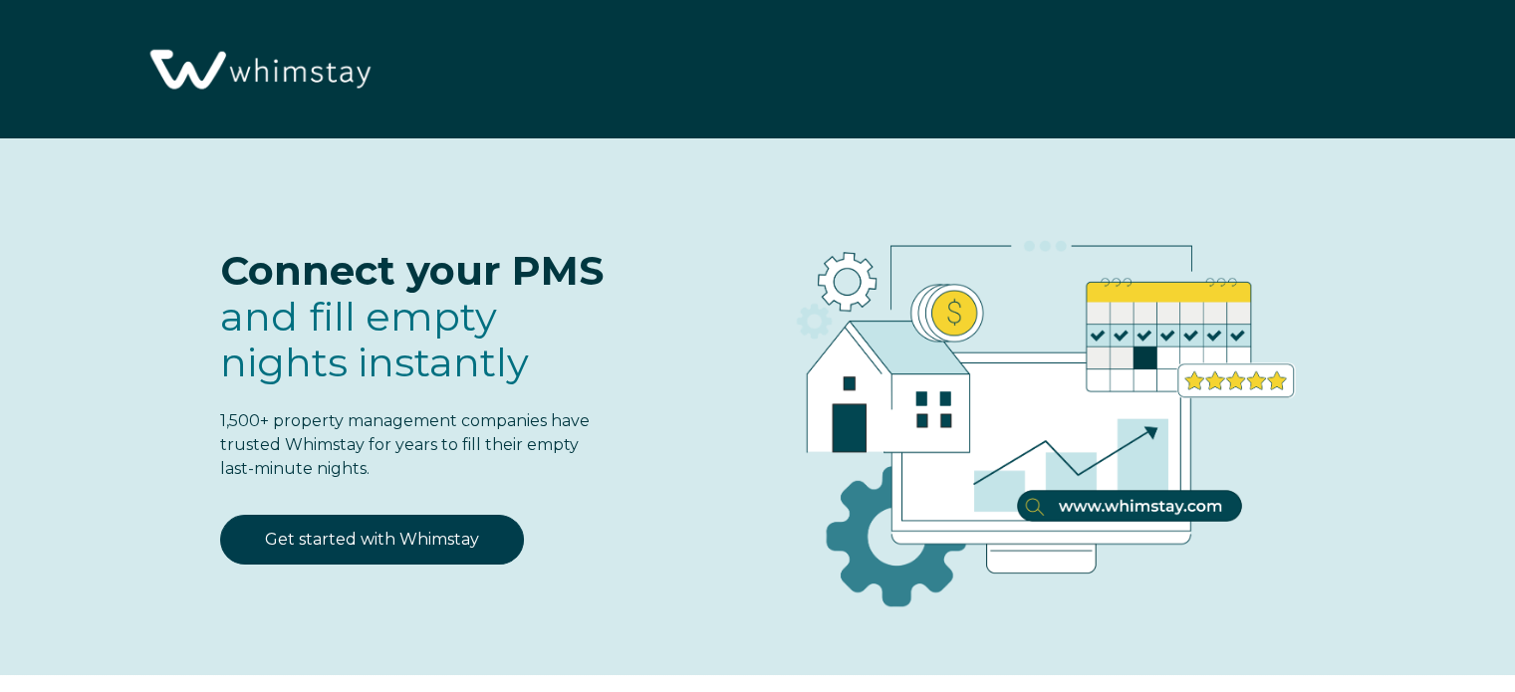
select select "US"
select select "Standard"
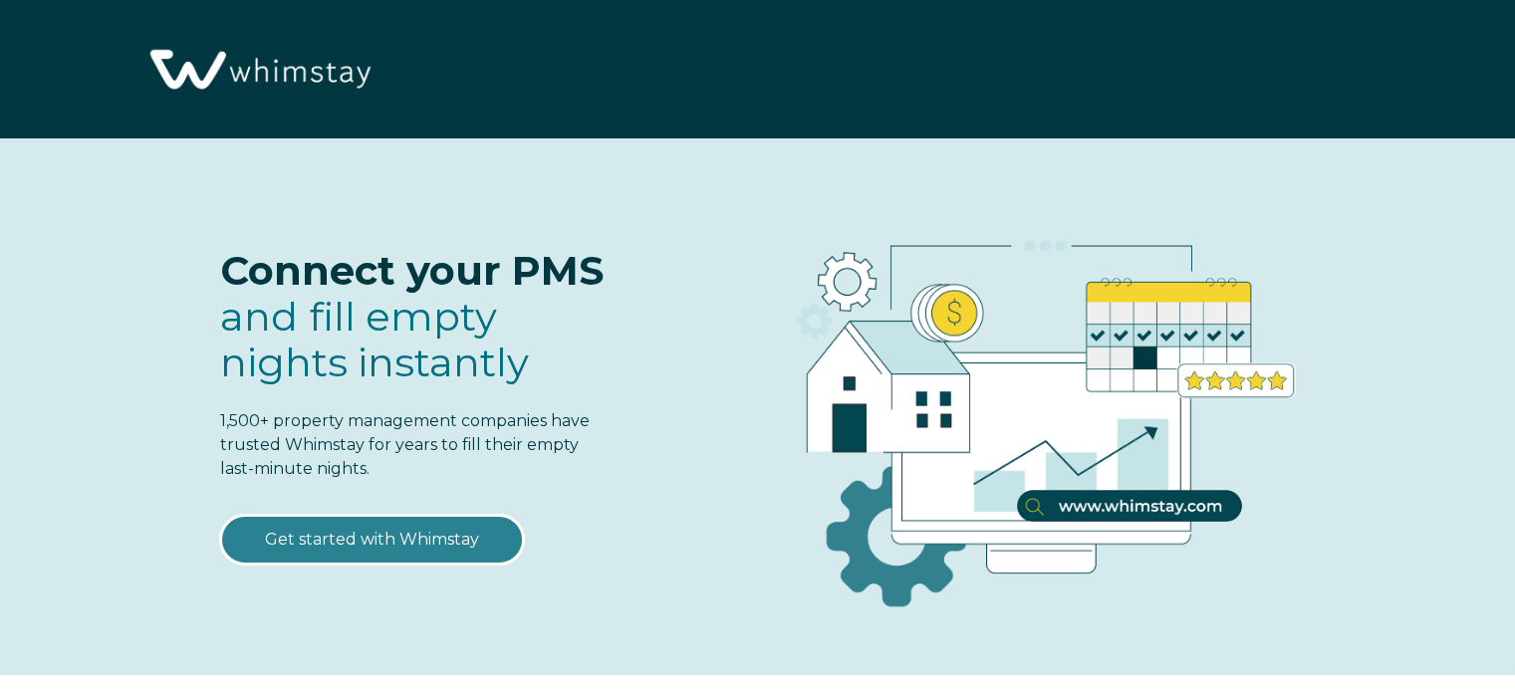
click at [423, 525] on link "Get started with Whimstay" at bounding box center [372, 540] width 304 height 50
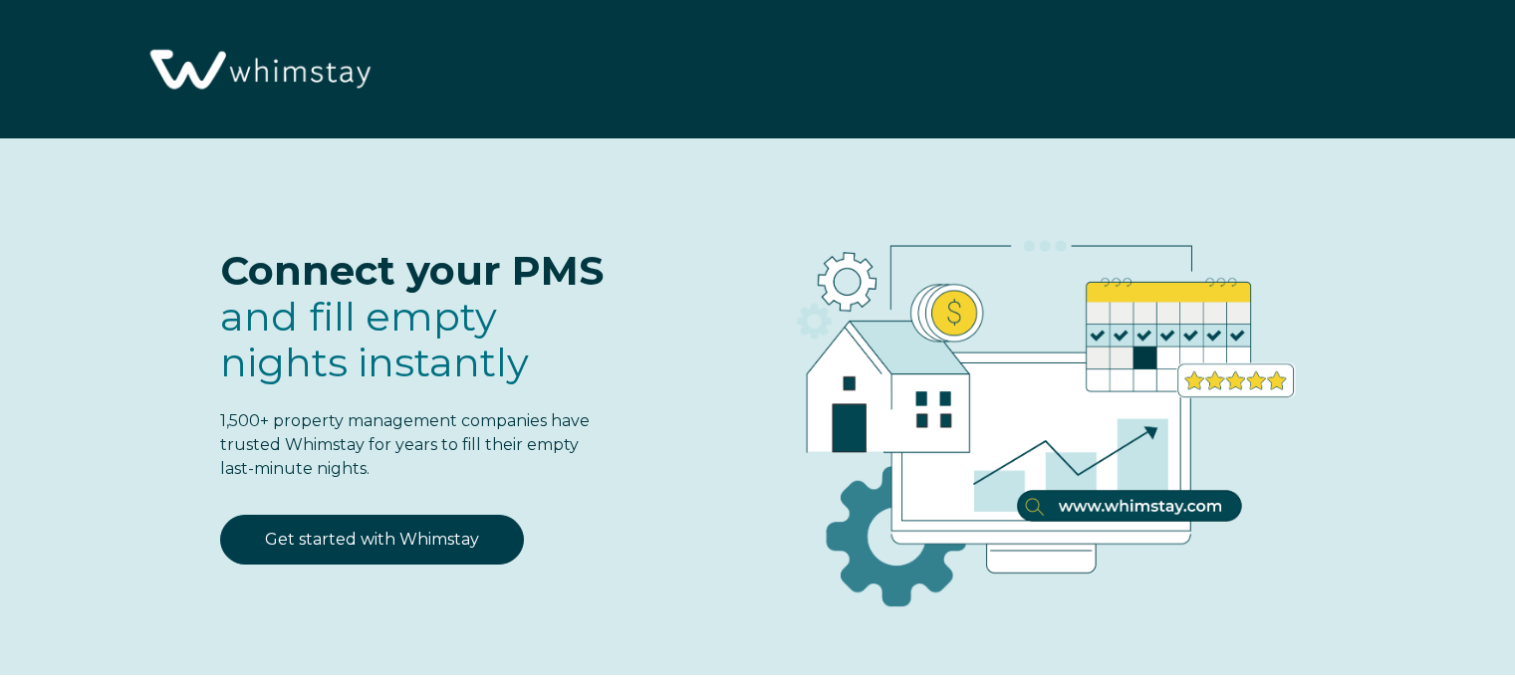
scroll to position [2463, 0]
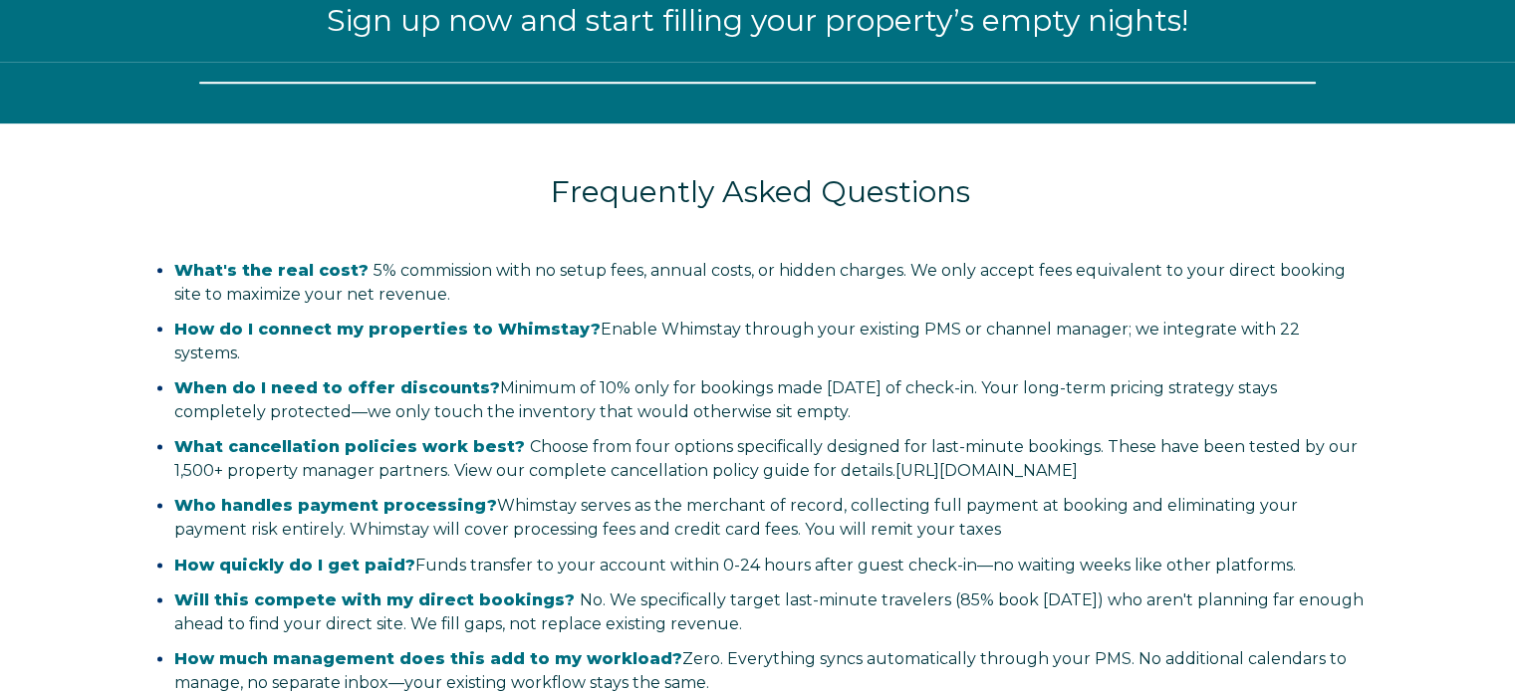
select select "US"
select select "Standard"
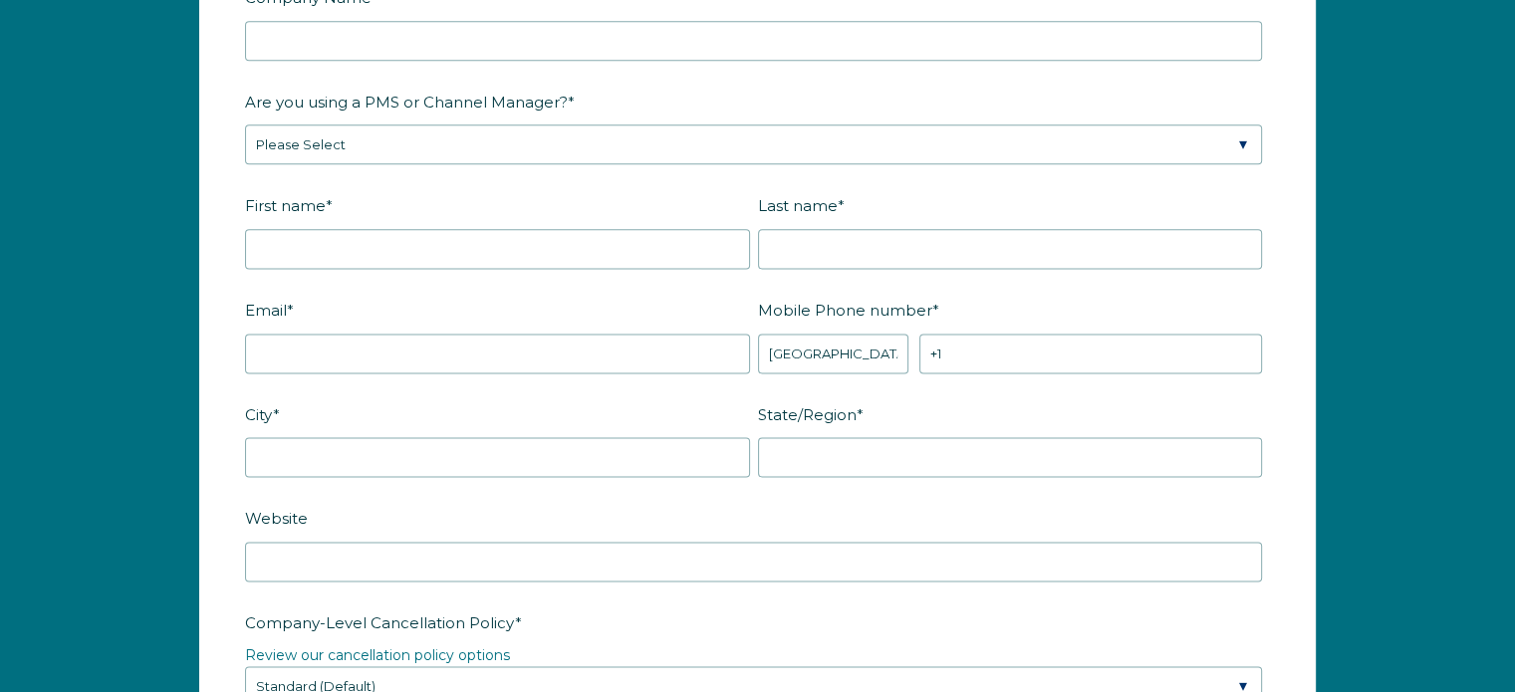
scroll to position [2544, 0]
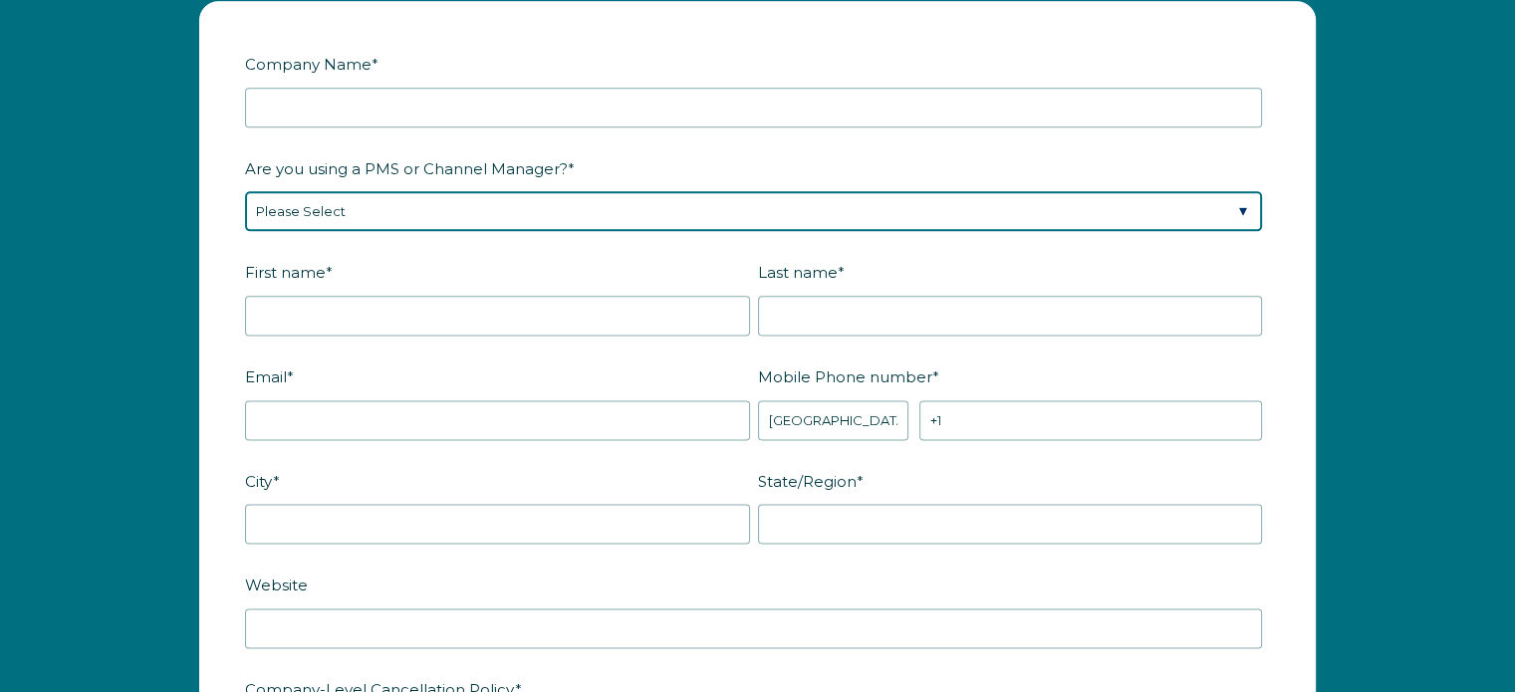
click at [1242, 197] on select "Please Select Barefoot BookingPal Boost Brightside CiiRUS Escapia Guesty Hostaw…" at bounding box center [753, 211] width 1017 height 40
click at [1244, 205] on select "Please Select Barefoot BookingPal Boost Brightside CiiRUS Escapia Guesty Hostaw…" at bounding box center [753, 211] width 1017 height 40
select select "Not Listed"
click at [245, 191] on select "Please Select Barefoot BookingPal Boost Brightside CiiRUS Escapia Guesty Hostaw…" at bounding box center [753, 211] width 1017 height 40
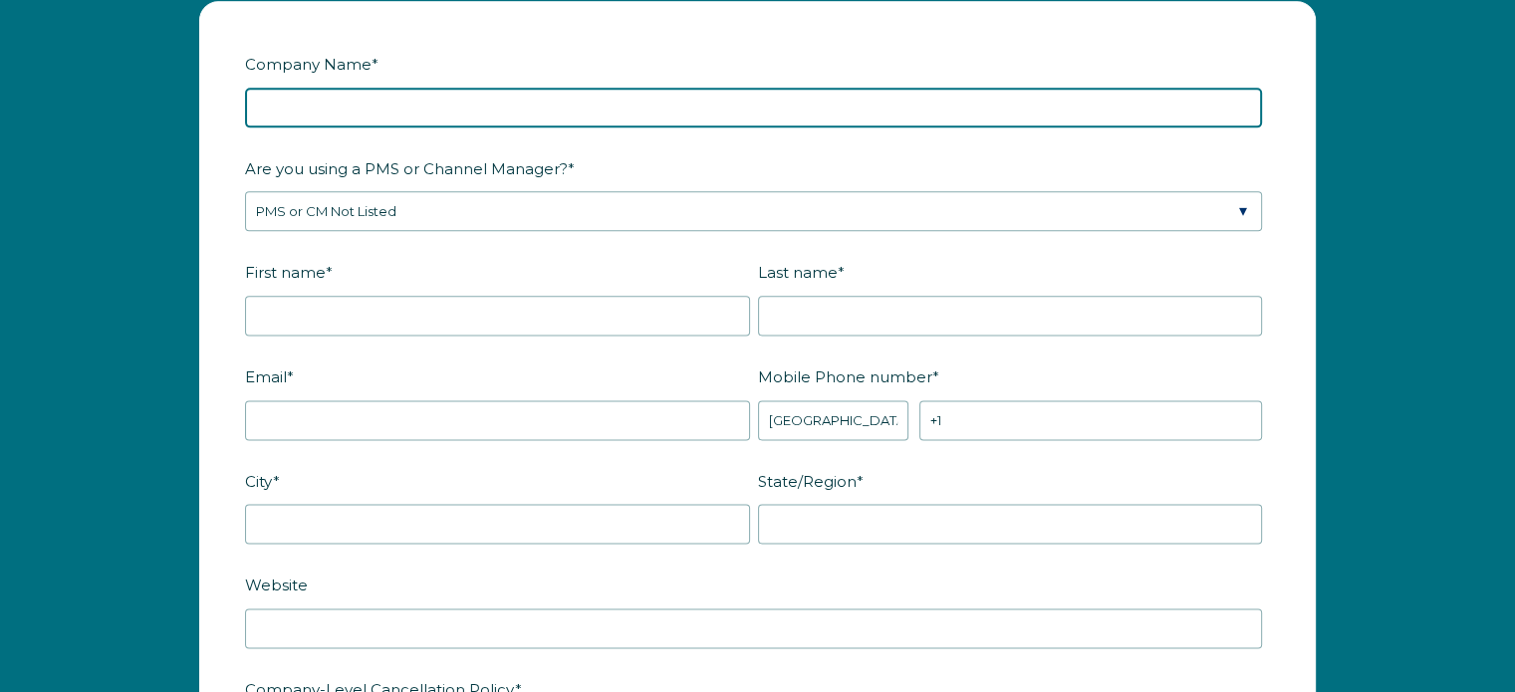
click at [553, 98] on input "Company Name *" at bounding box center [753, 108] width 1017 height 40
type input "Casa Mar Van"
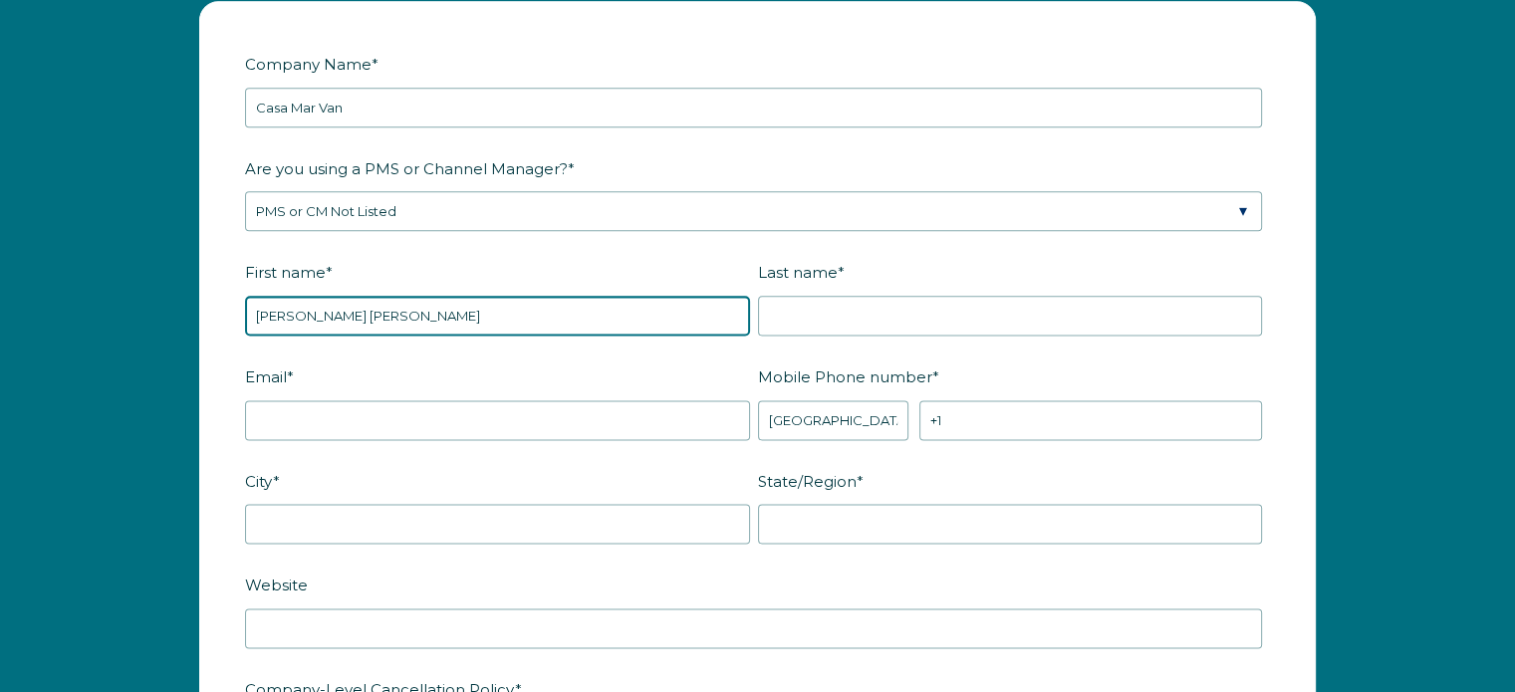
type input "[PERSON_NAME] [PERSON_NAME]"
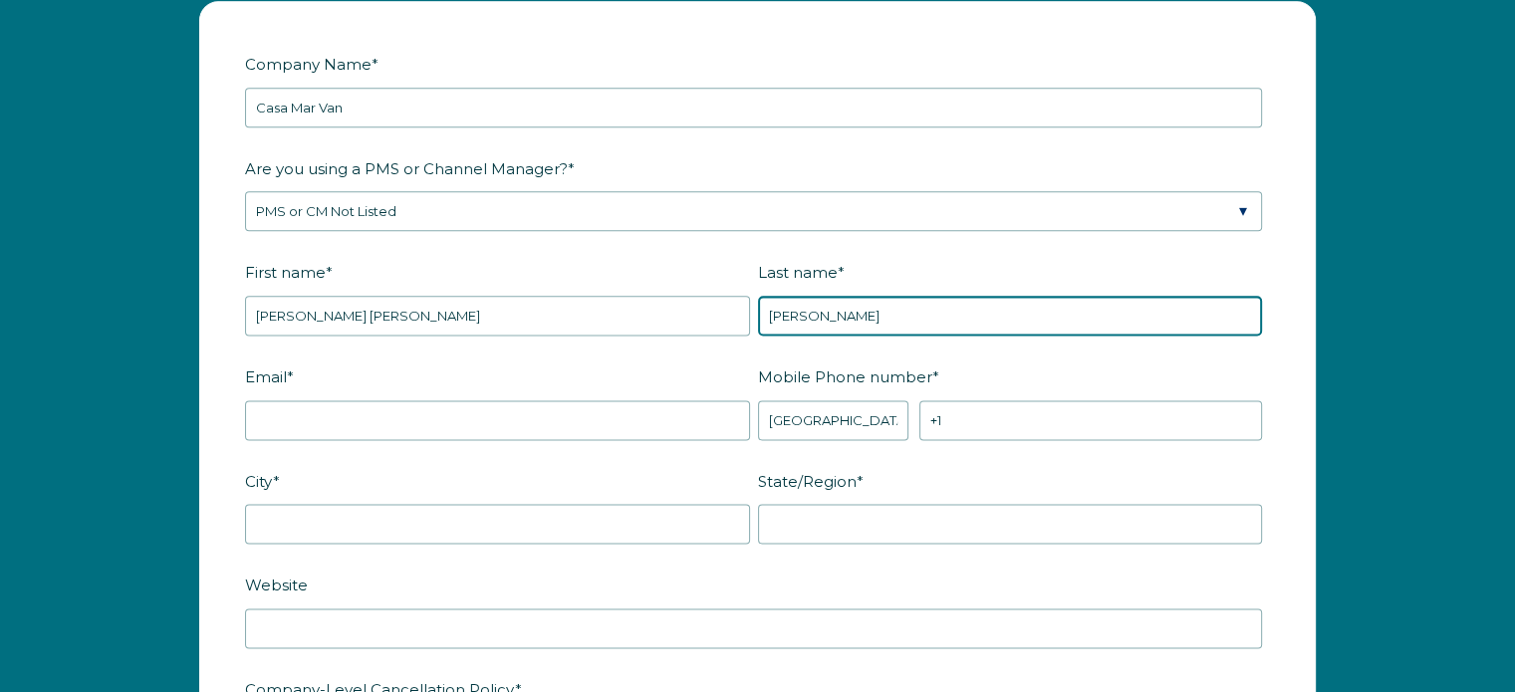
type input "[PERSON_NAME]"
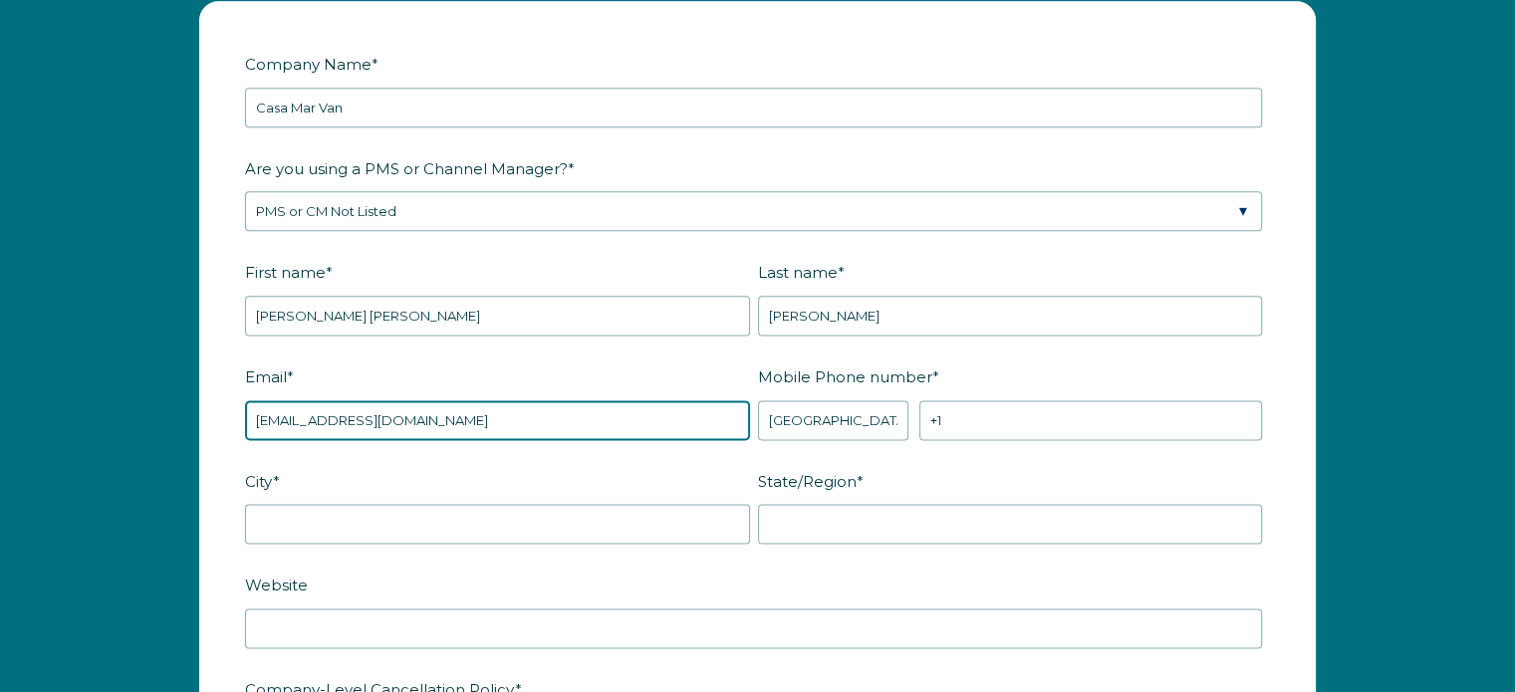
type input "casamarvan@gmail.com"
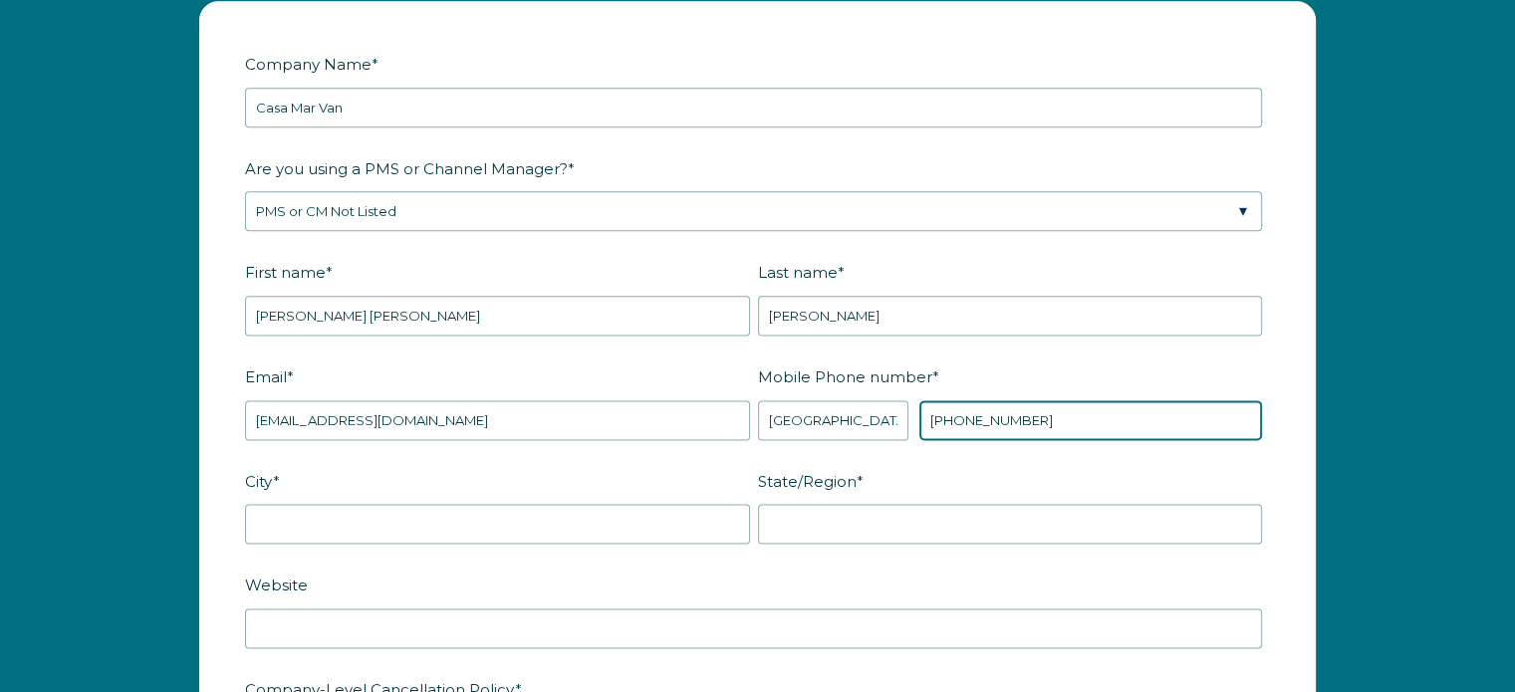
type input "+1 5089649777"
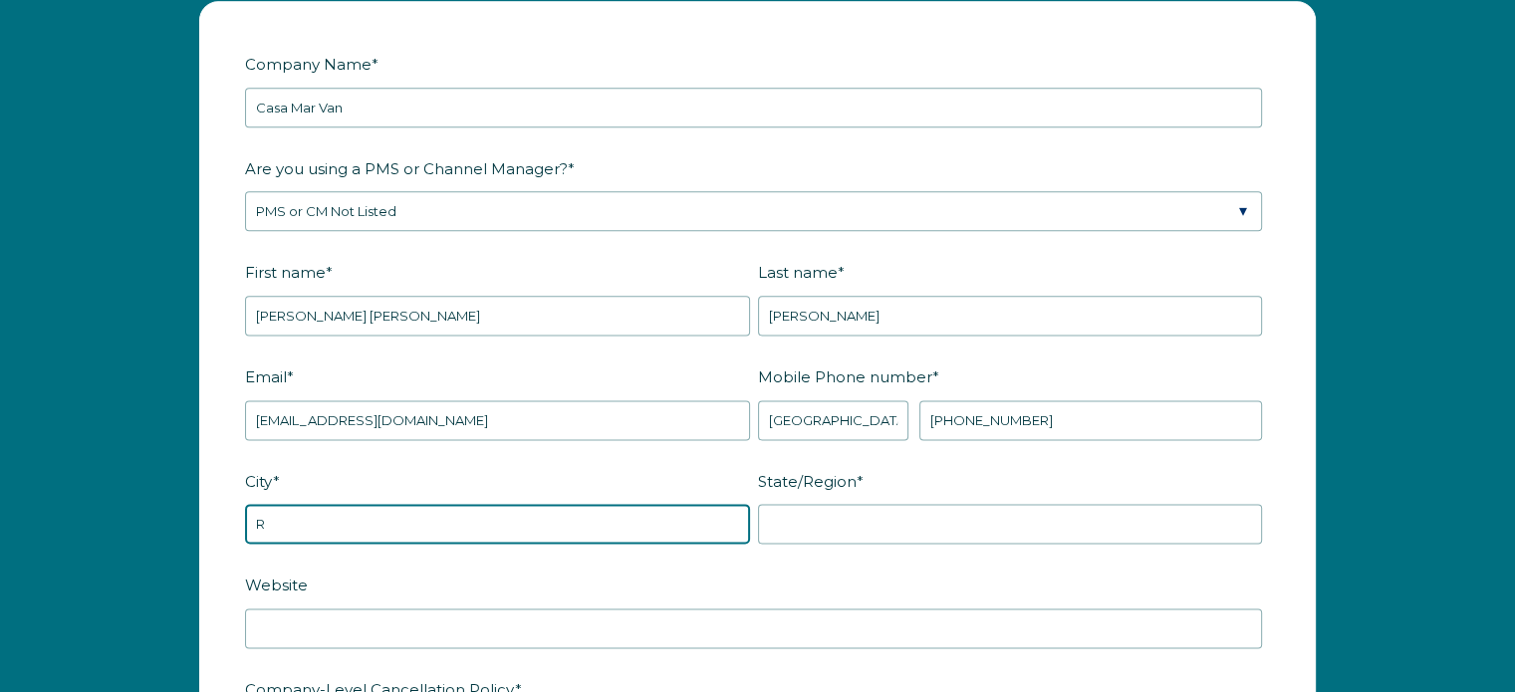
type input "Rotonda West"
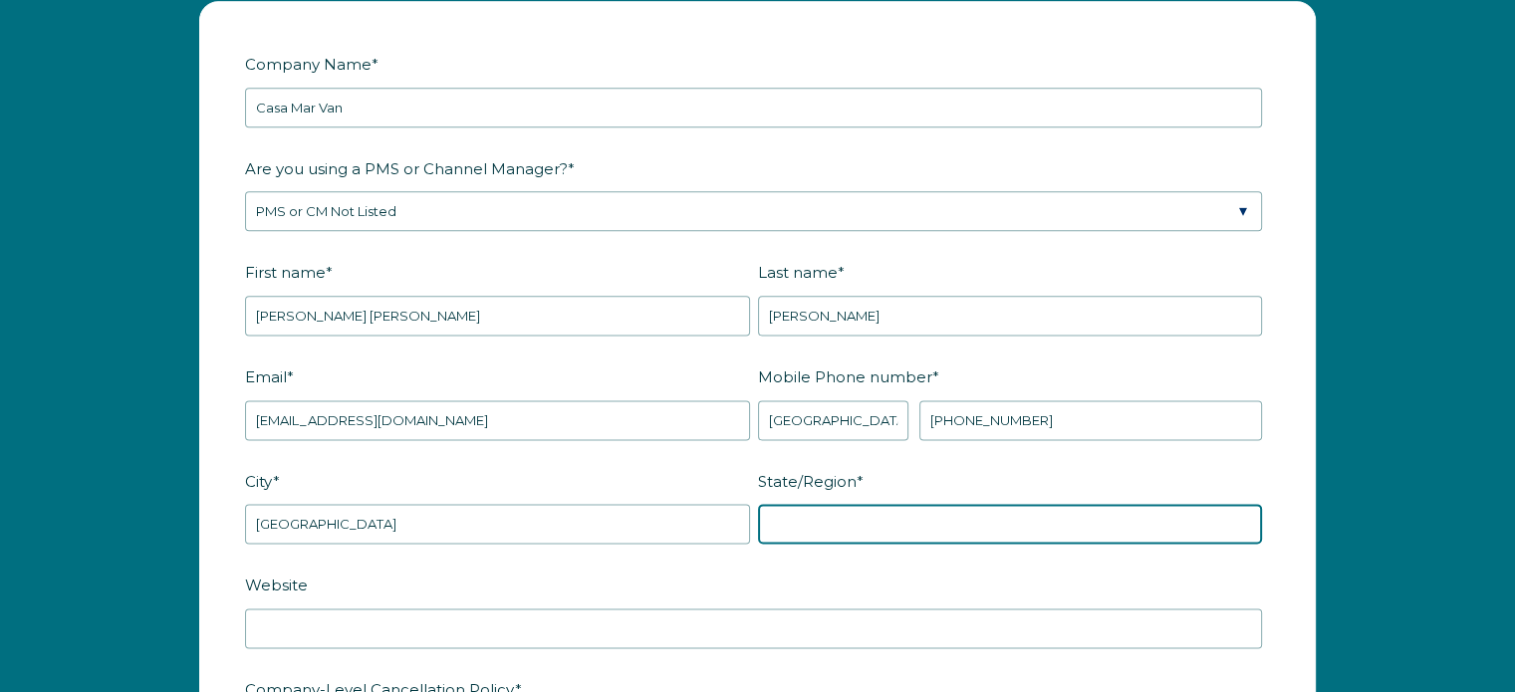
type input "FL"
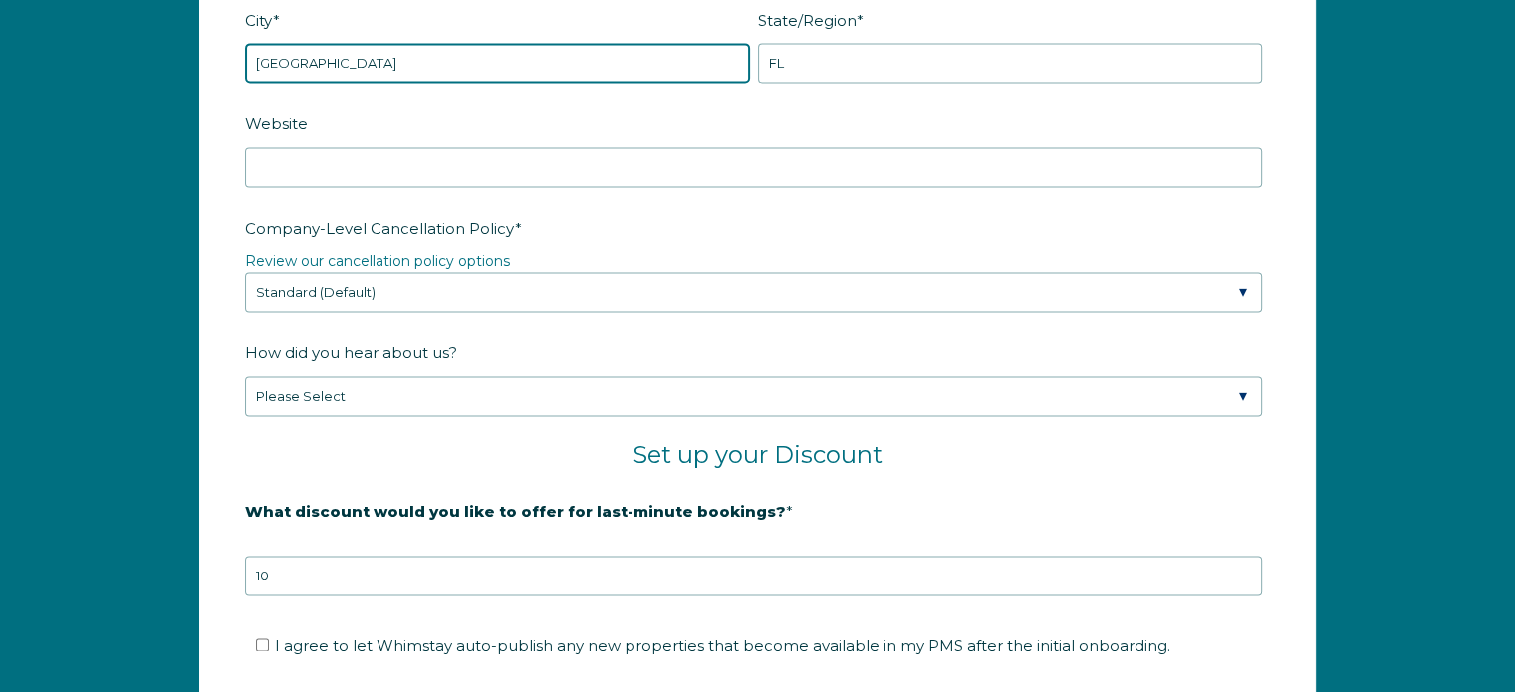
scroll to position [3019, 0]
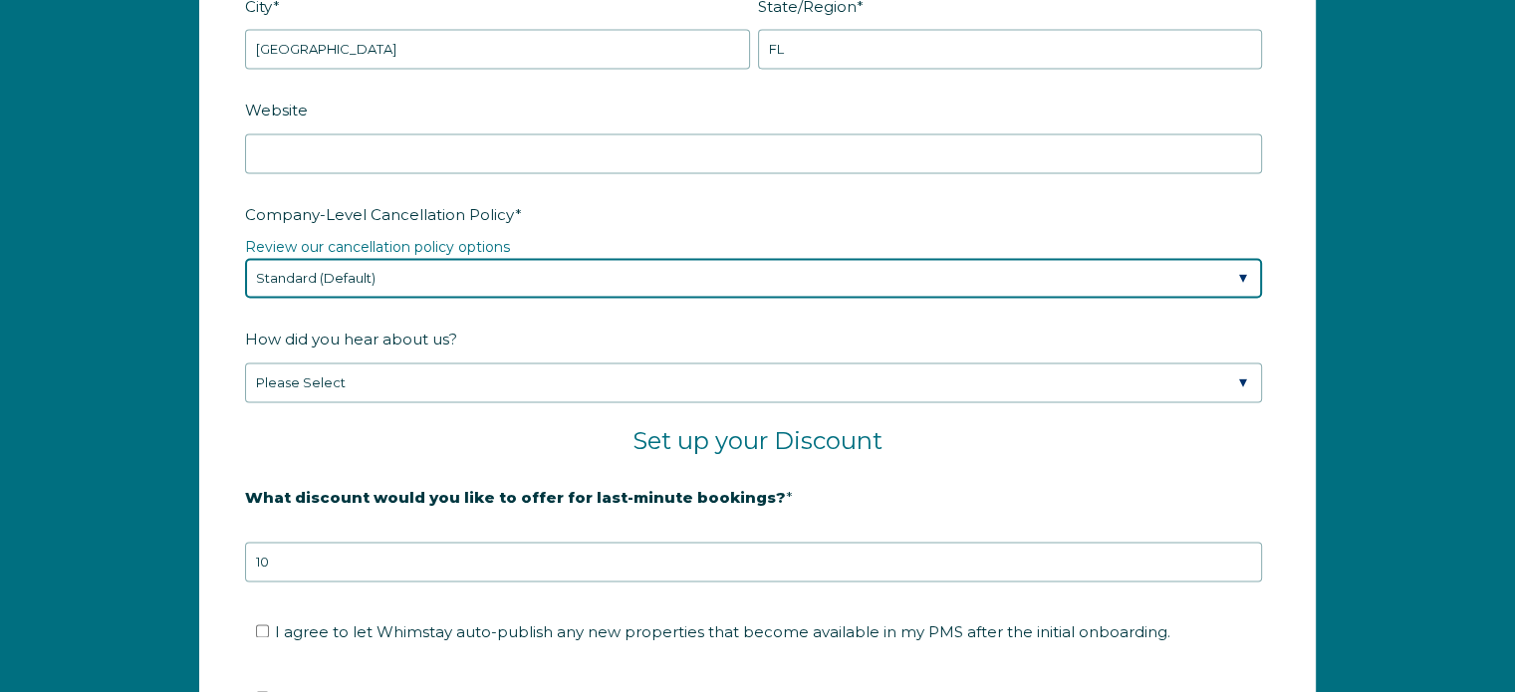
click at [1232, 271] on select "Please Select Partial Standard (Default) Moderate Strict" at bounding box center [753, 278] width 1017 height 40
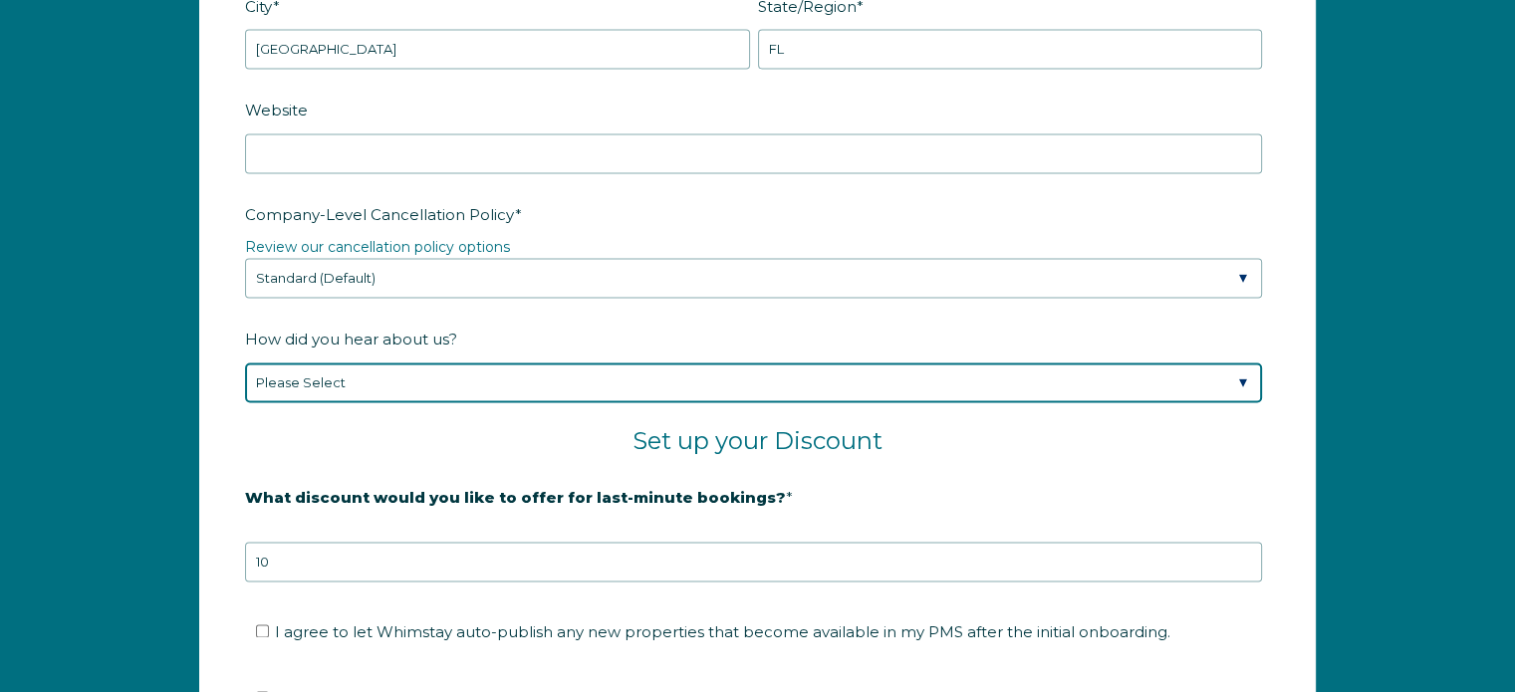
click at [1242, 374] on select "Please Select Found Whimstay through a Google search Spoke to a Whimstay salesp…" at bounding box center [753, 383] width 1017 height 40
select select "Google Search"
click at [245, 363] on select "Please Select Found Whimstay through a Google search Spoke to a Whimstay salesp…" at bounding box center [753, 383] width 1017 height 40
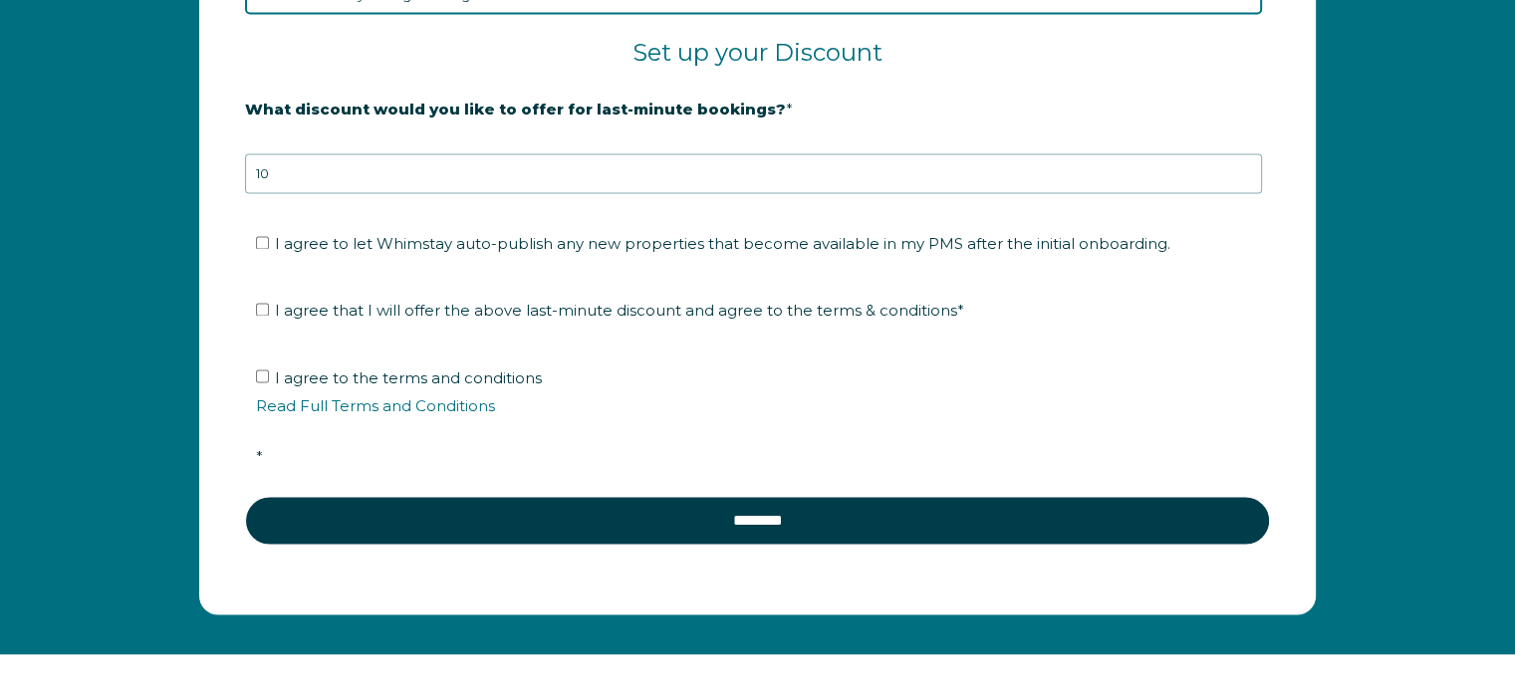
scroll to position [3420, 0]
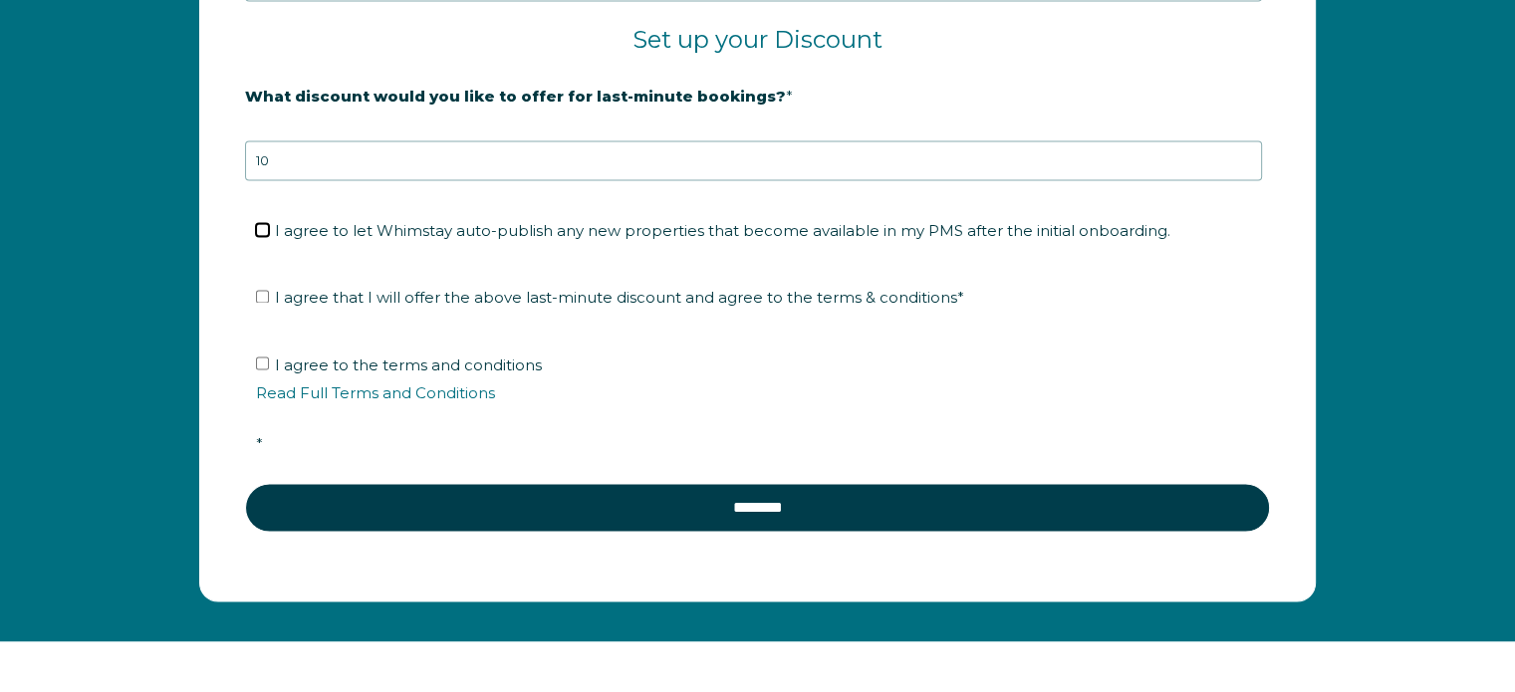
click at [263, 223] on input "I agree to let Whimstay auto-publish any new properties that become available i…" at bounding box center [262, 229] width 13 height 13
checkbox input "true"
click at [262, 290] on input "I agree that I will offer the above last-minute discount and agree to the terms…" at bounding box center [262, 296] width 13 height 13
checkbox input "true"
click at [383, 388] on link "Read Full Terms and Conditions" at bounding box center [375, 392] width 239 height 19
